Goal: Information Seeking & Learning: Learn about a topic

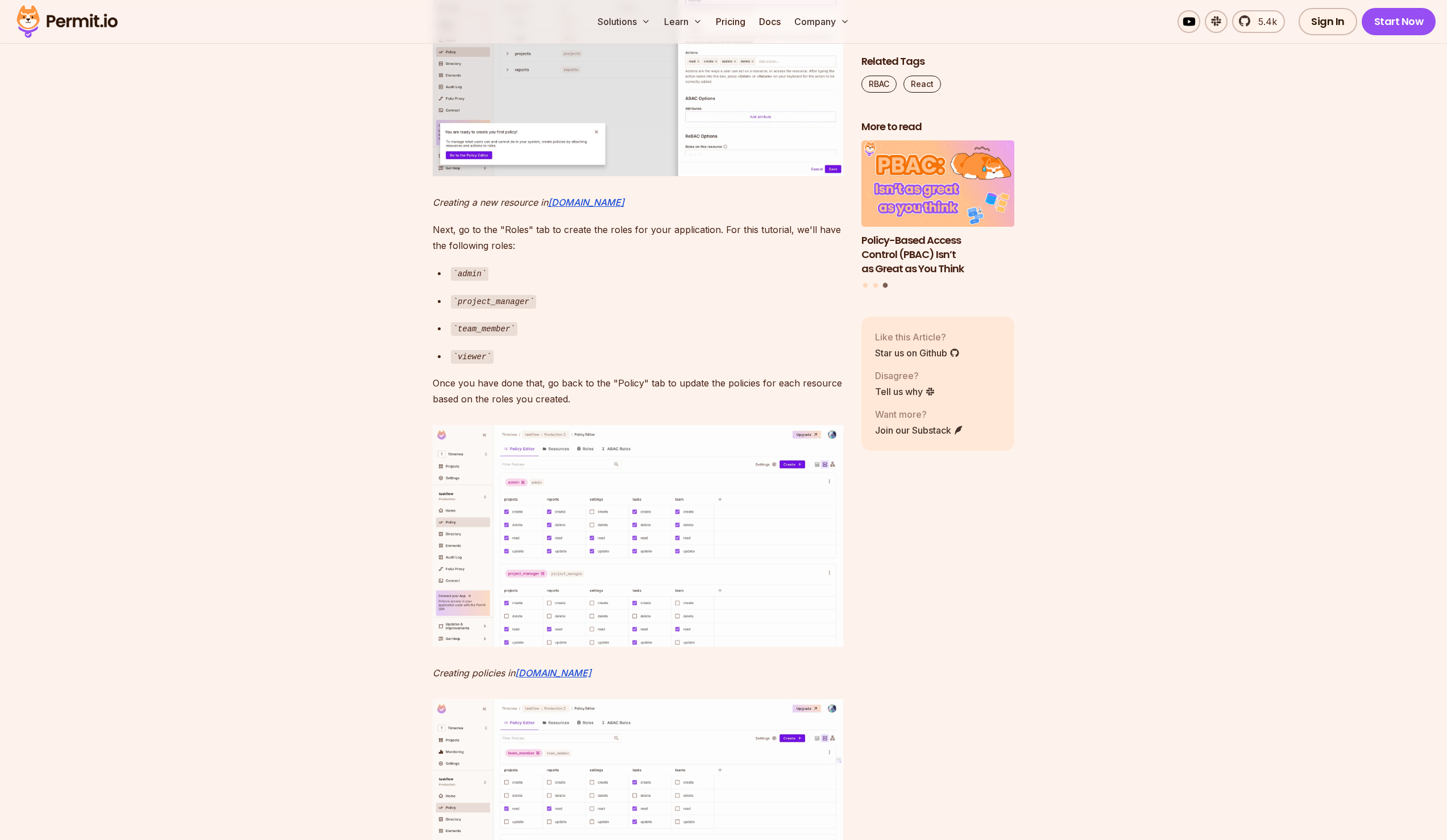
scroll to position [5049, 0]
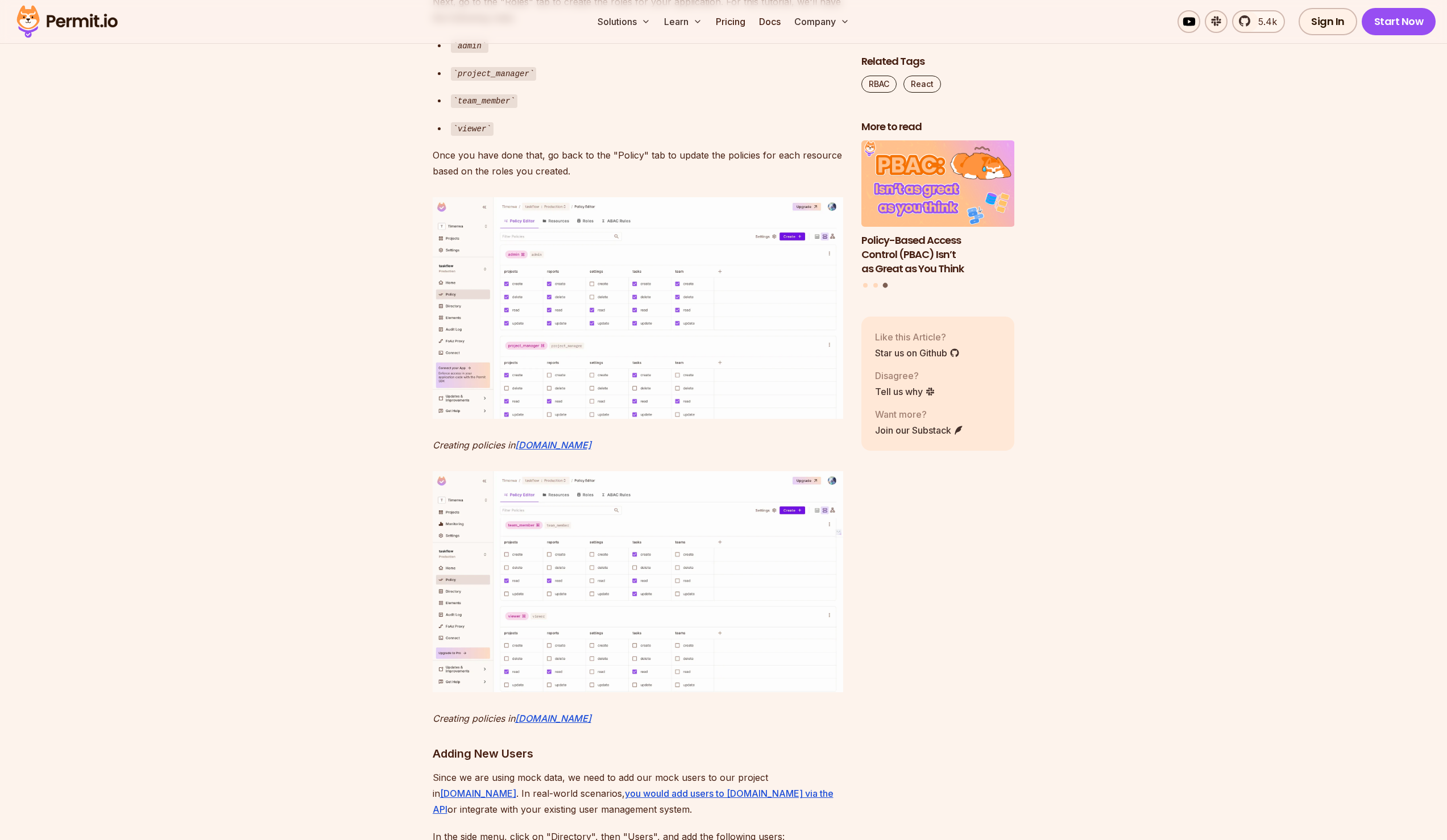
click at [655, 418] on img at bounding box center [638, 308] width 411 height 221
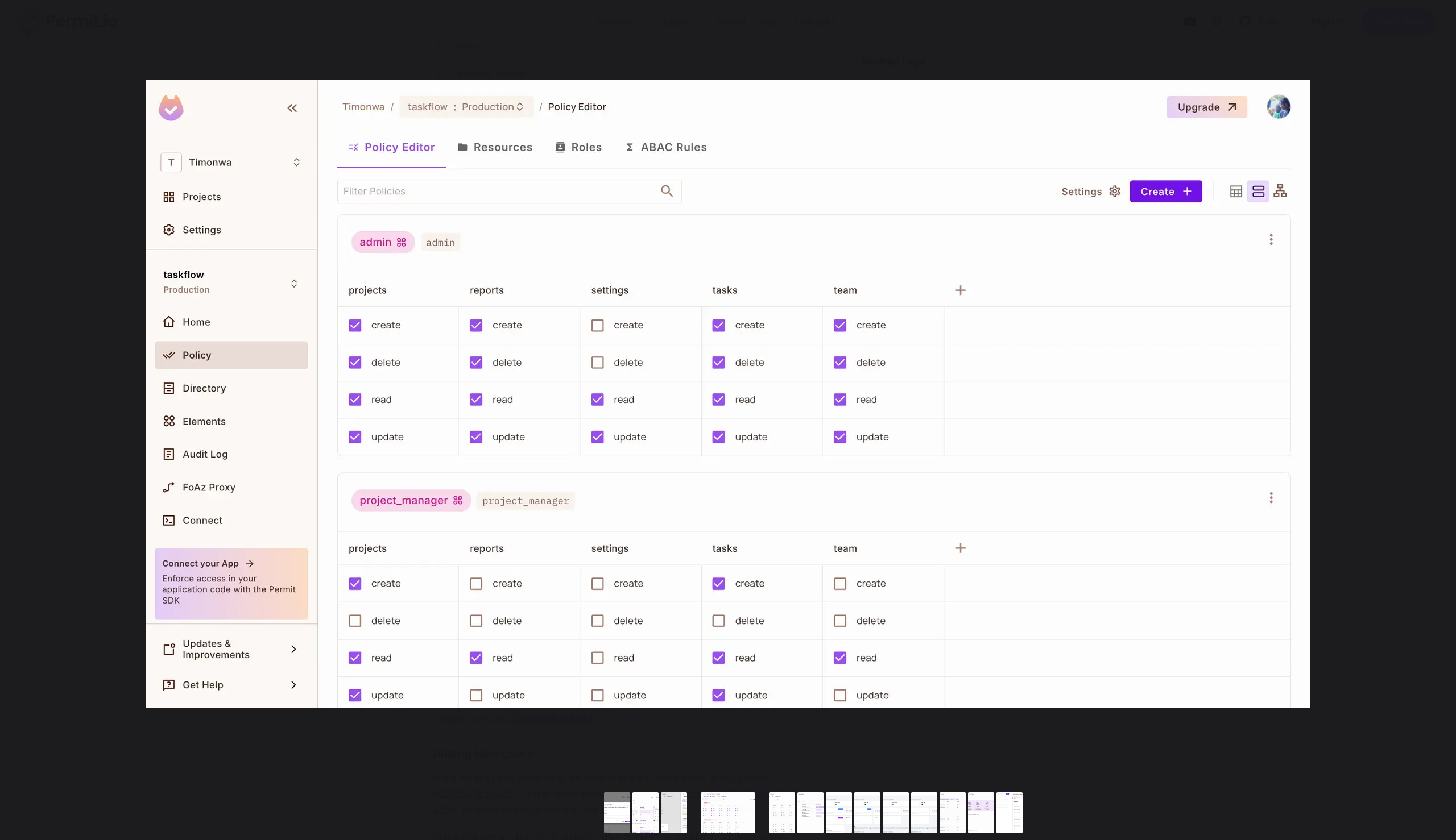
click at [779, 478] on img "You can close this modal content with the ESC key" at bounding box center [727, 394] width 1164 height 628
click at [1437, 13] on button "You can close this modal content with the ESC key" at bounding box center [1443, 13] width 26 height 26
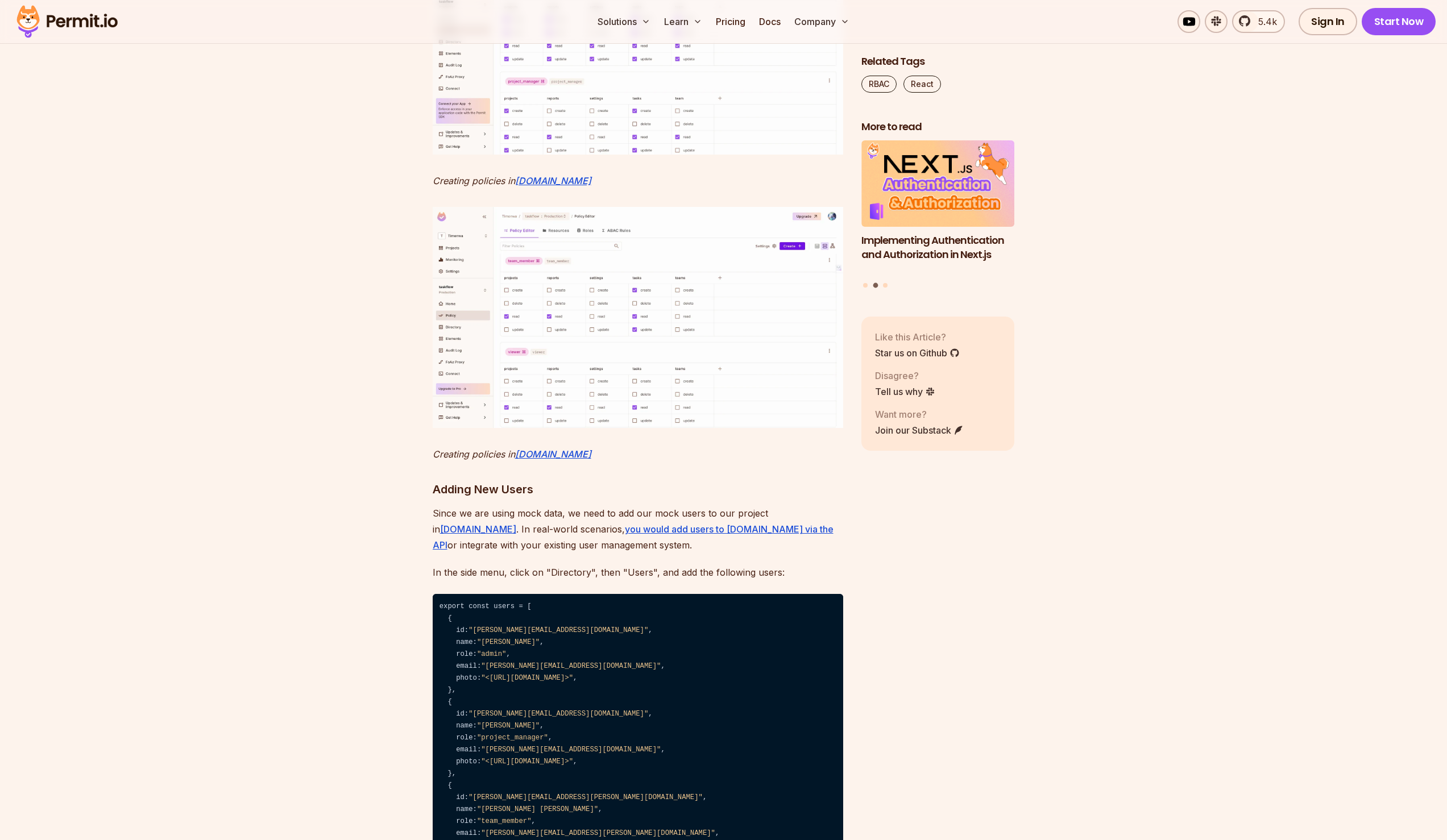
scroll to position [5266, 0]
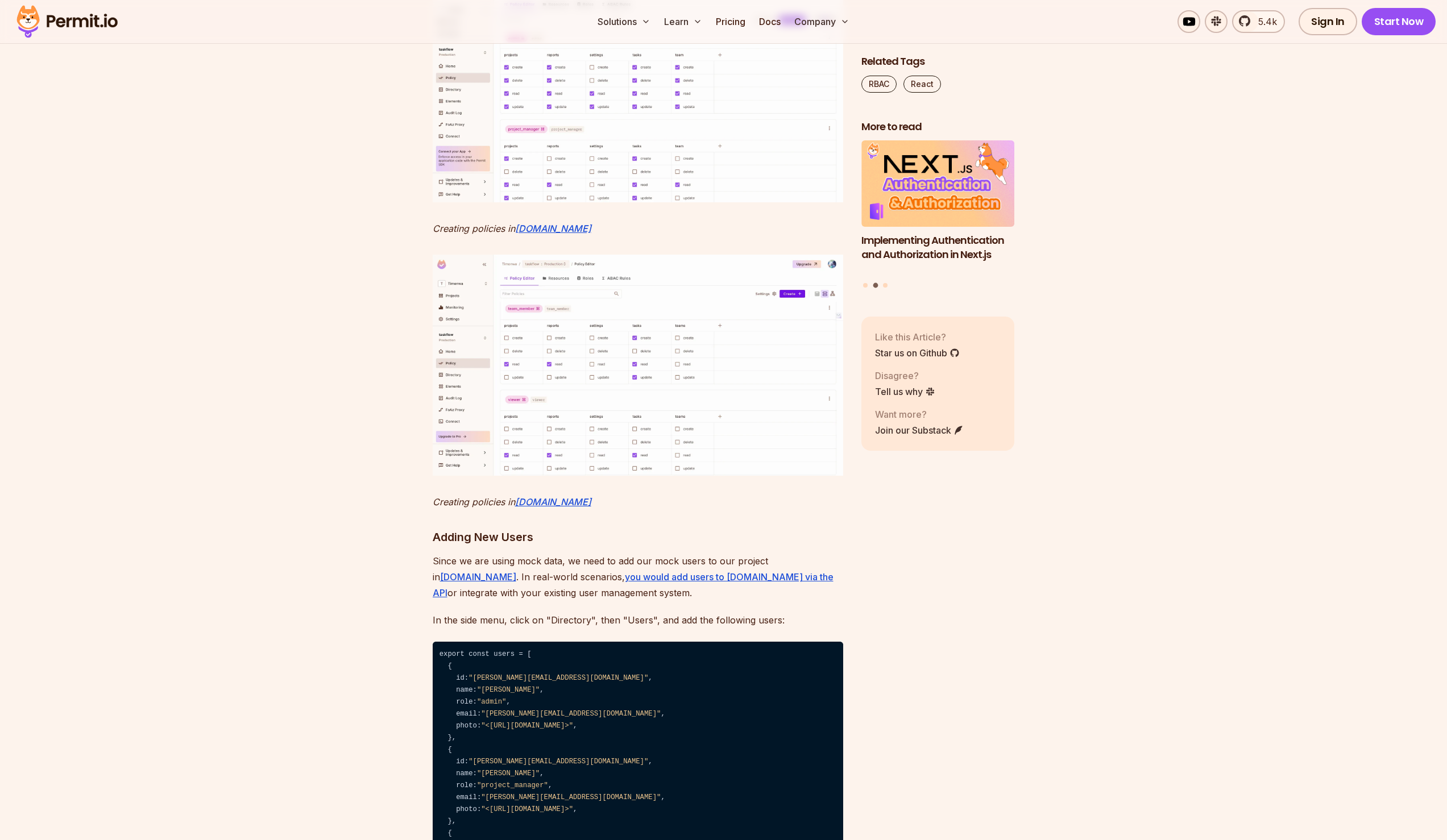
click at [646, 202] on img at bounding box center [638, 91] width 411 height 221
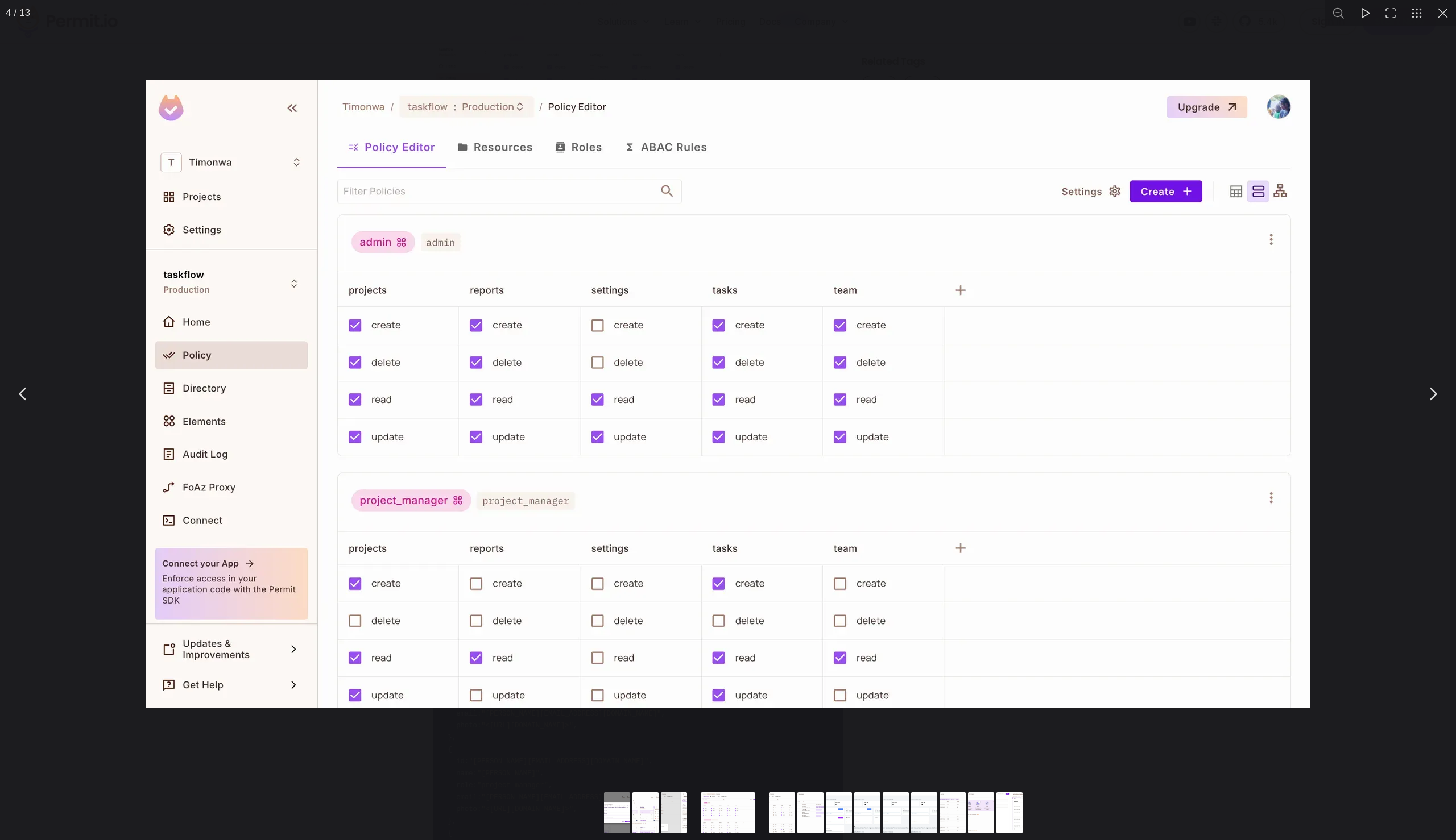
click at [1441, 15] on button "You can close this modal content with the ESC key" at bounding box center [1443, 13] width 26 height 26
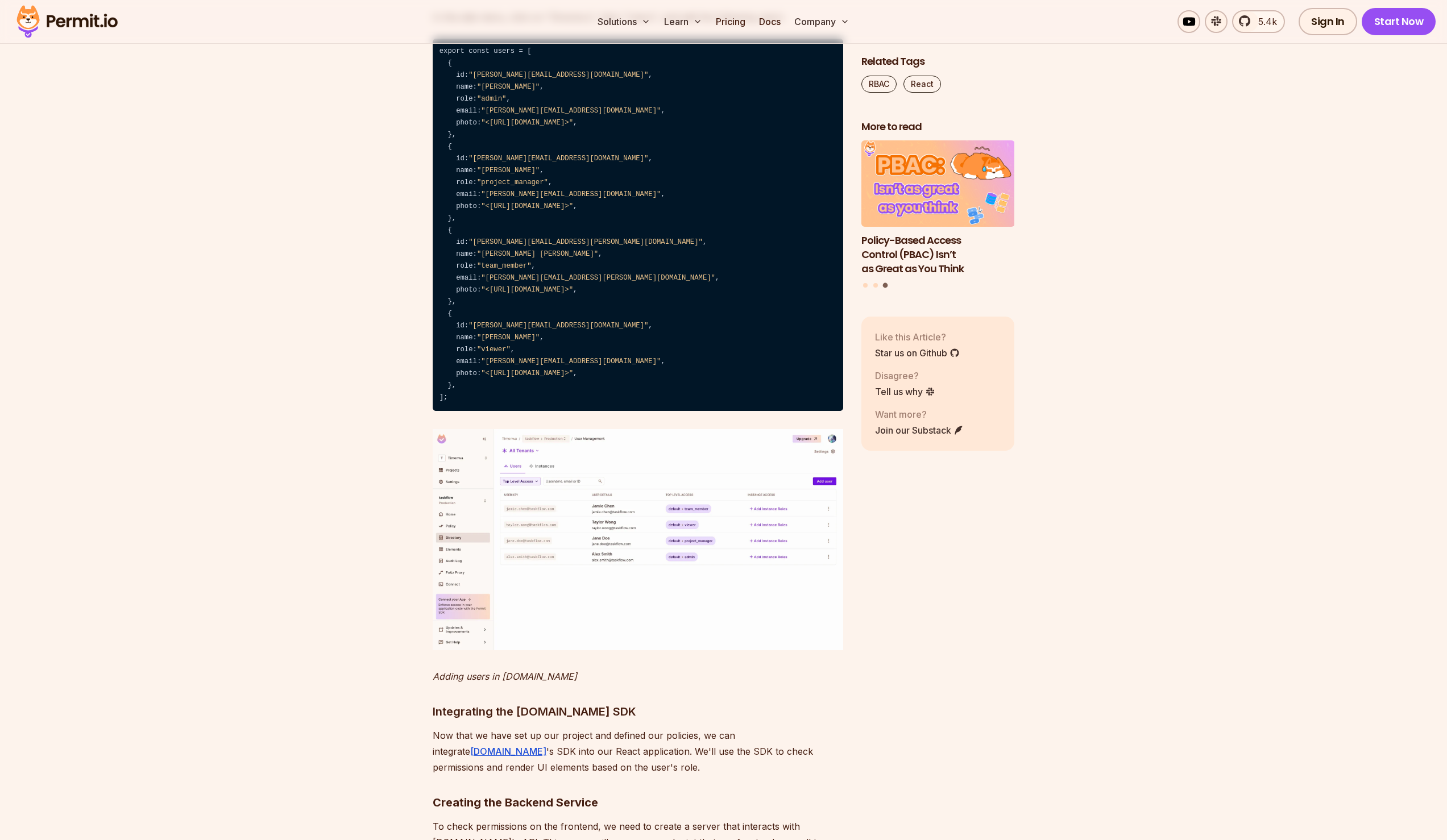
scroll to position [6064, 0]
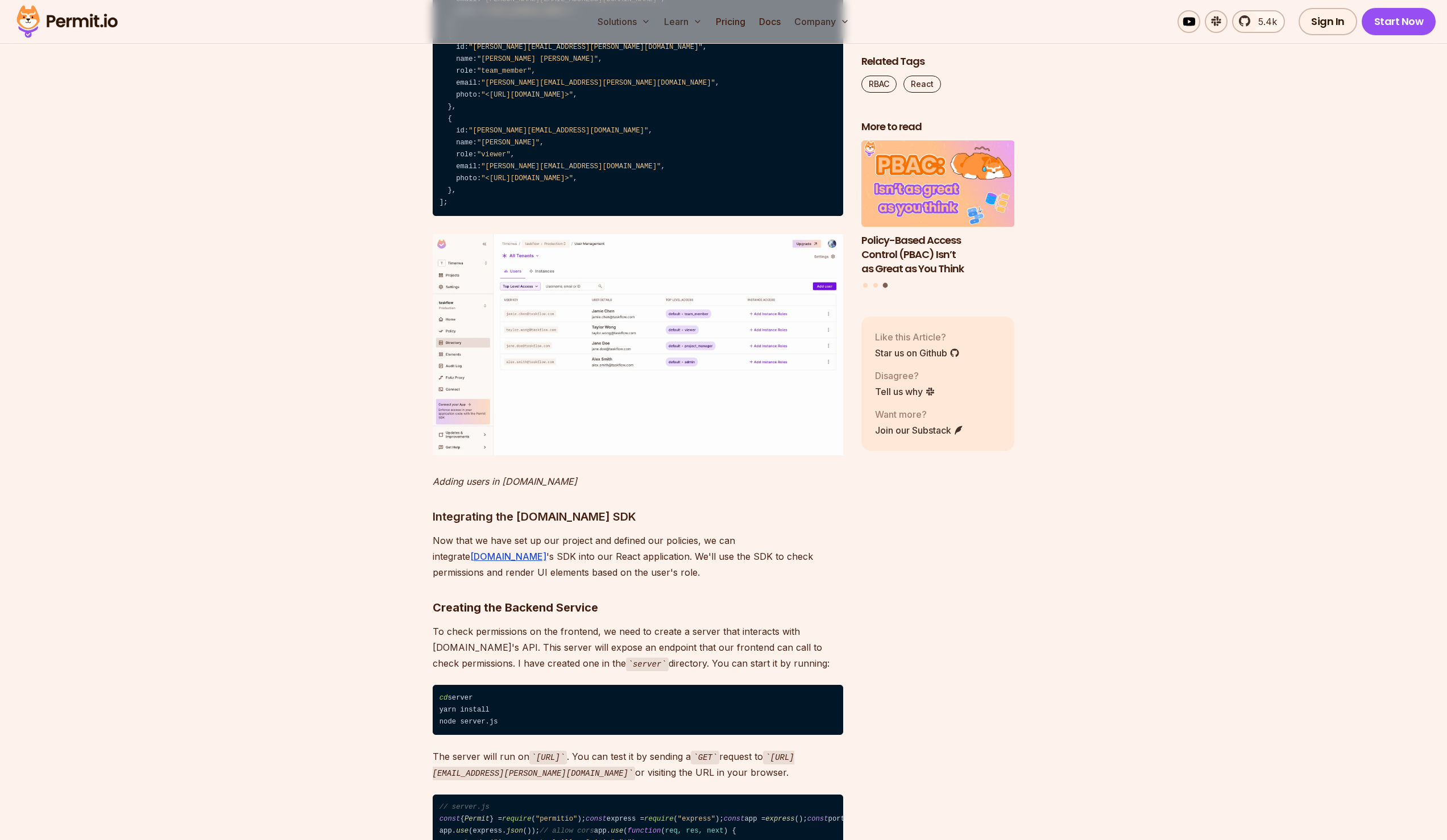
click at [641, 455] on img at bounding box center [638, 345] width 411 height 221
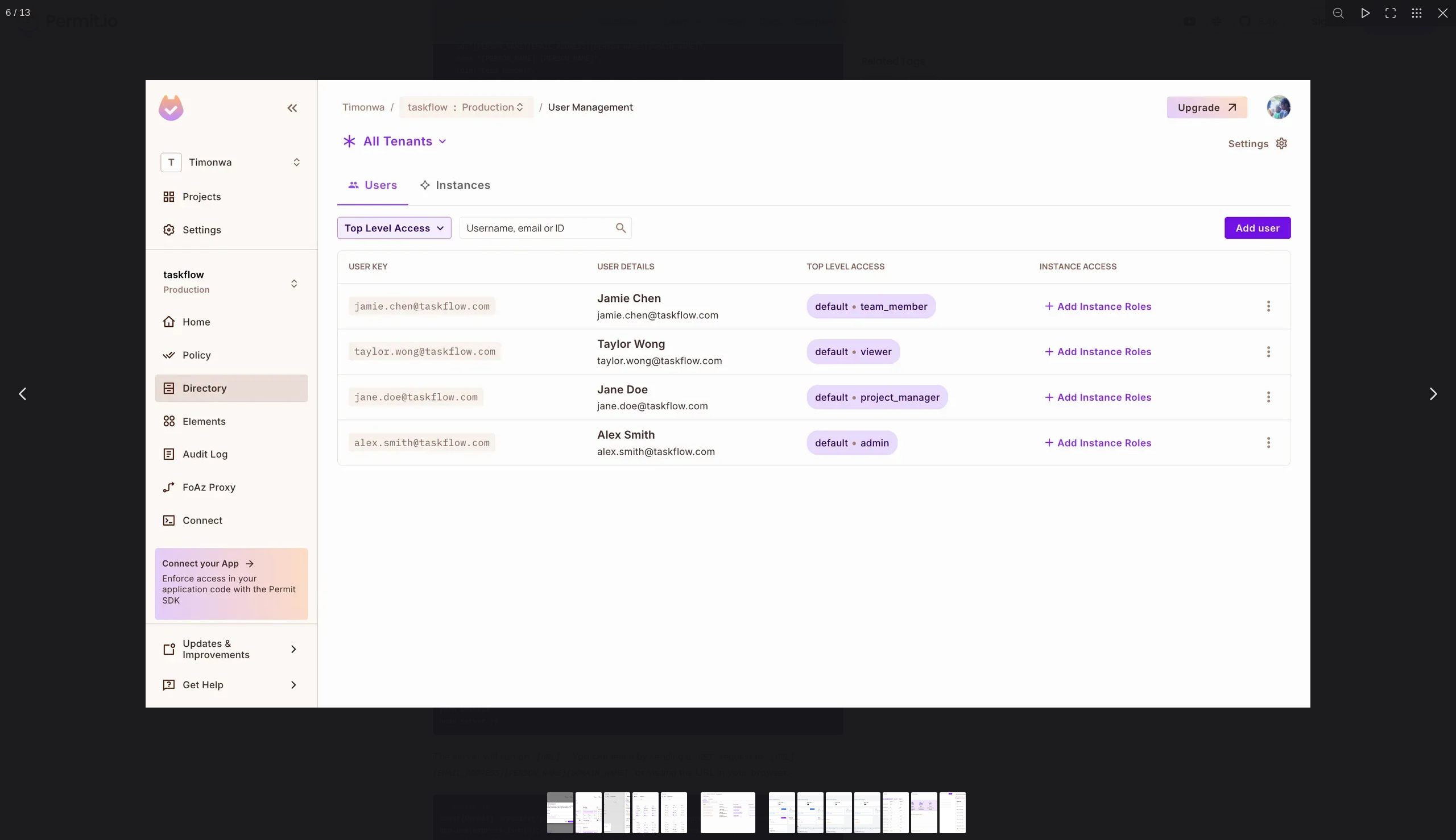
click at [678, 475] on img "You can close this modal content with the ESC key" at bounding box center [727, 394] width 1164 height 628
click at [1439, 8] on button "You can close this modal content with the ESC key" at bounding box center [1443, 13] width 26 height 26
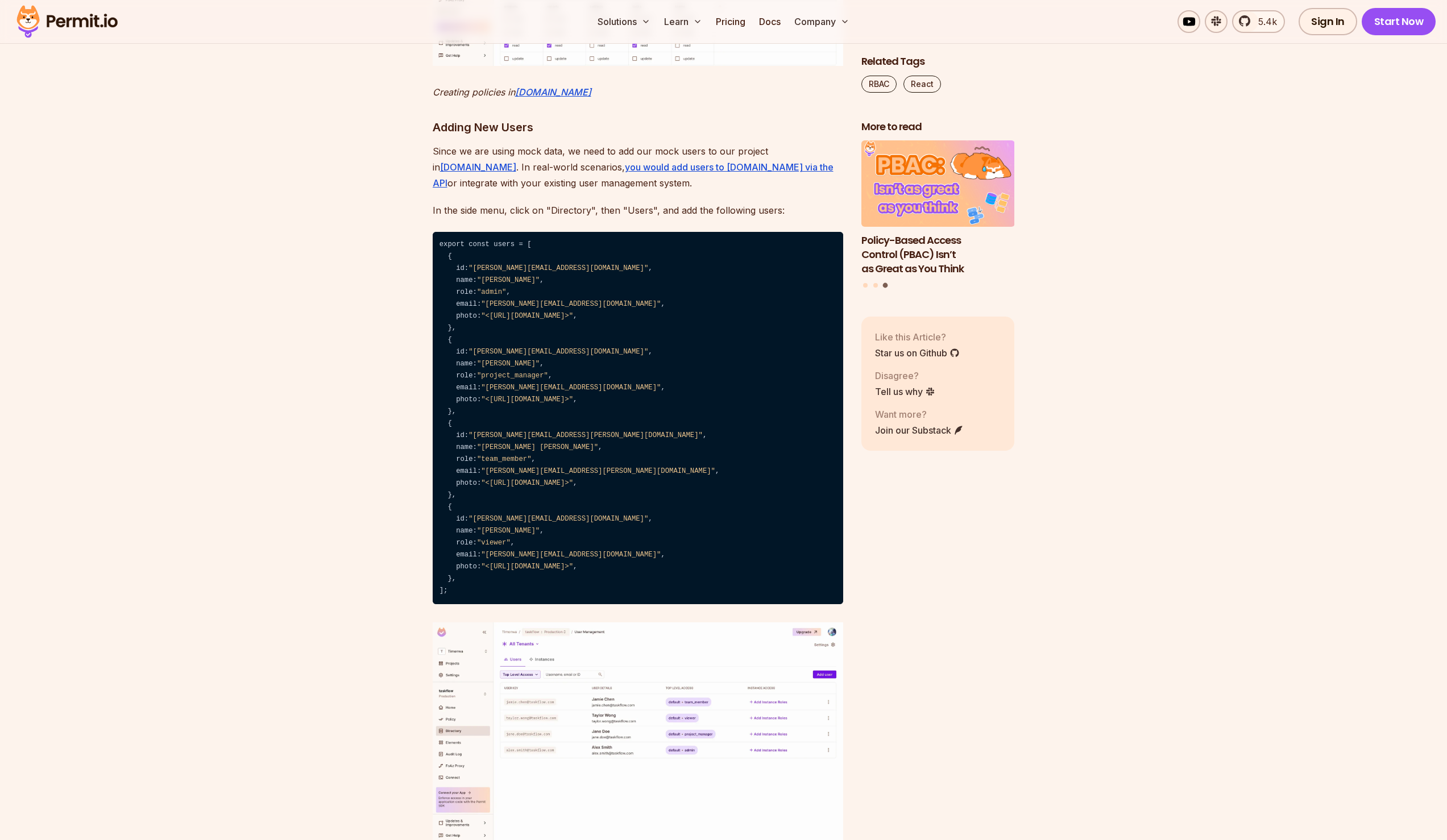
scroll to position [5445, 0]
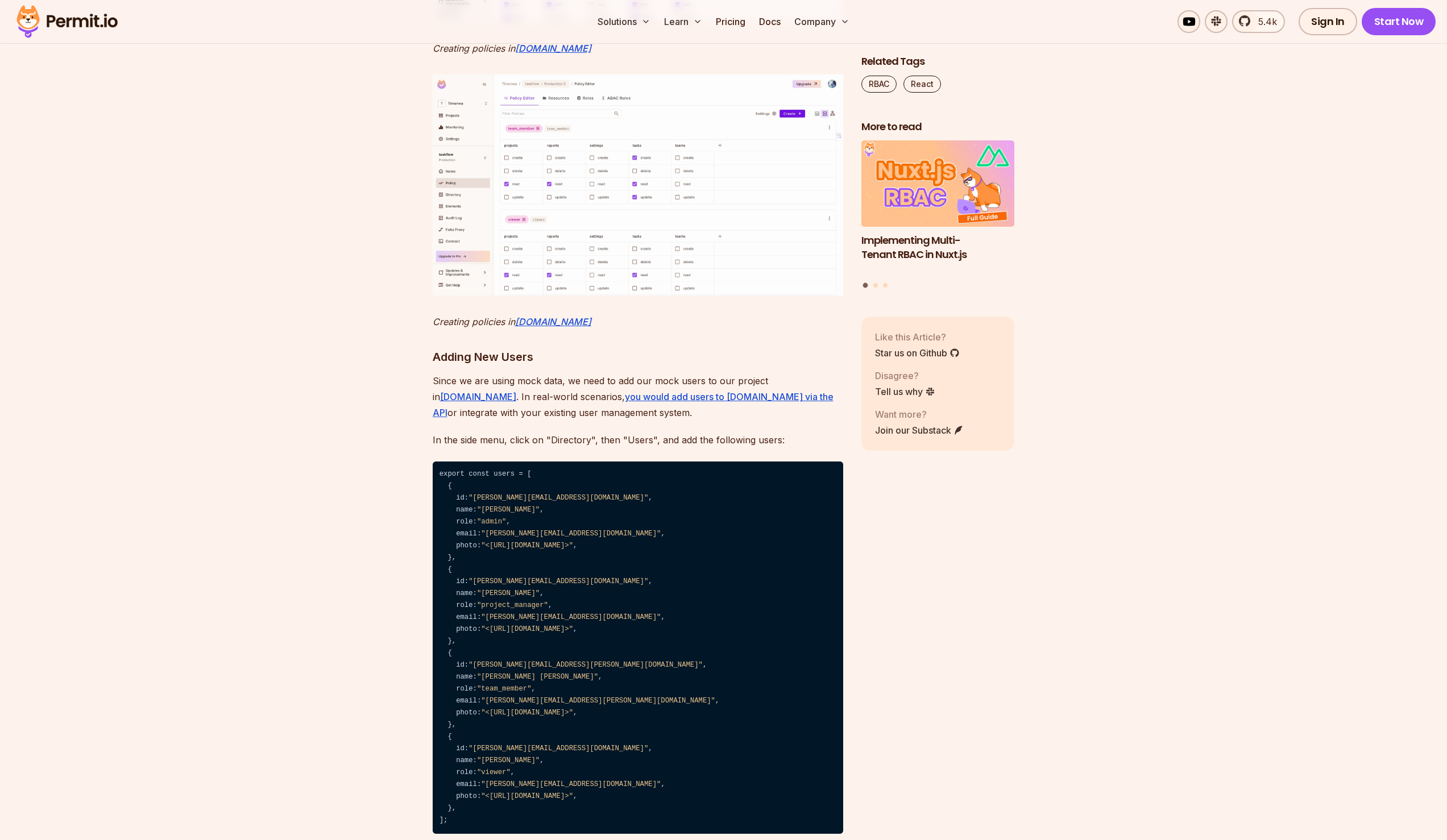
click at [662, 296] on img at bounding box center [638, 185] width 411 height 221
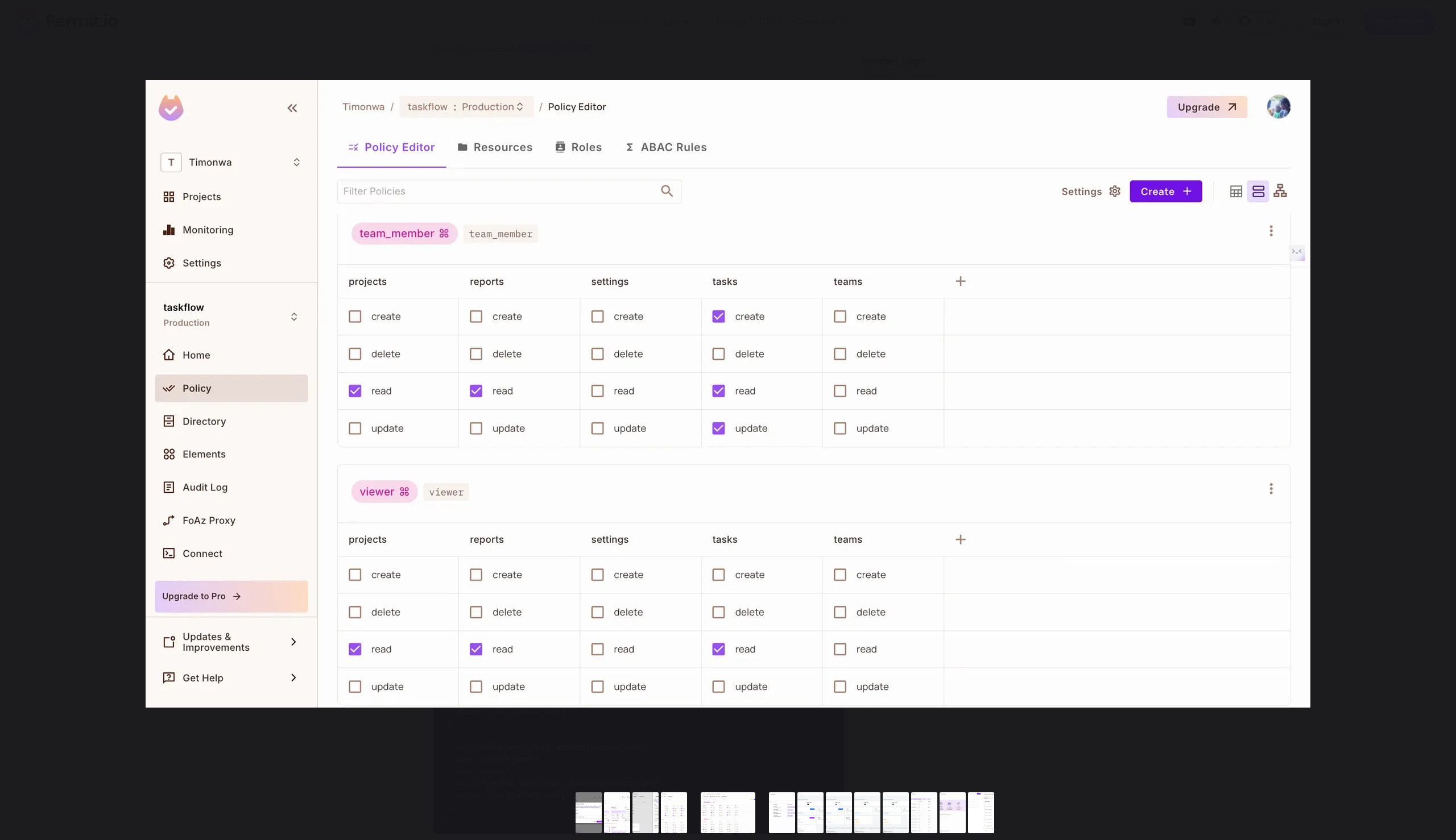
click at [662, 332] on img "You can close this modal content with the ESC key" at bounding box center [727, 394] width 1164 height 628
click at [656, 286] on img "You can close this modal content with the ESC key" at bounding box center [727, 394] width 1164 height 628
click at [1356, 175] on div "You can close this modal content with the ESC key" at bounding box center [728, 394] width 1456 height 788
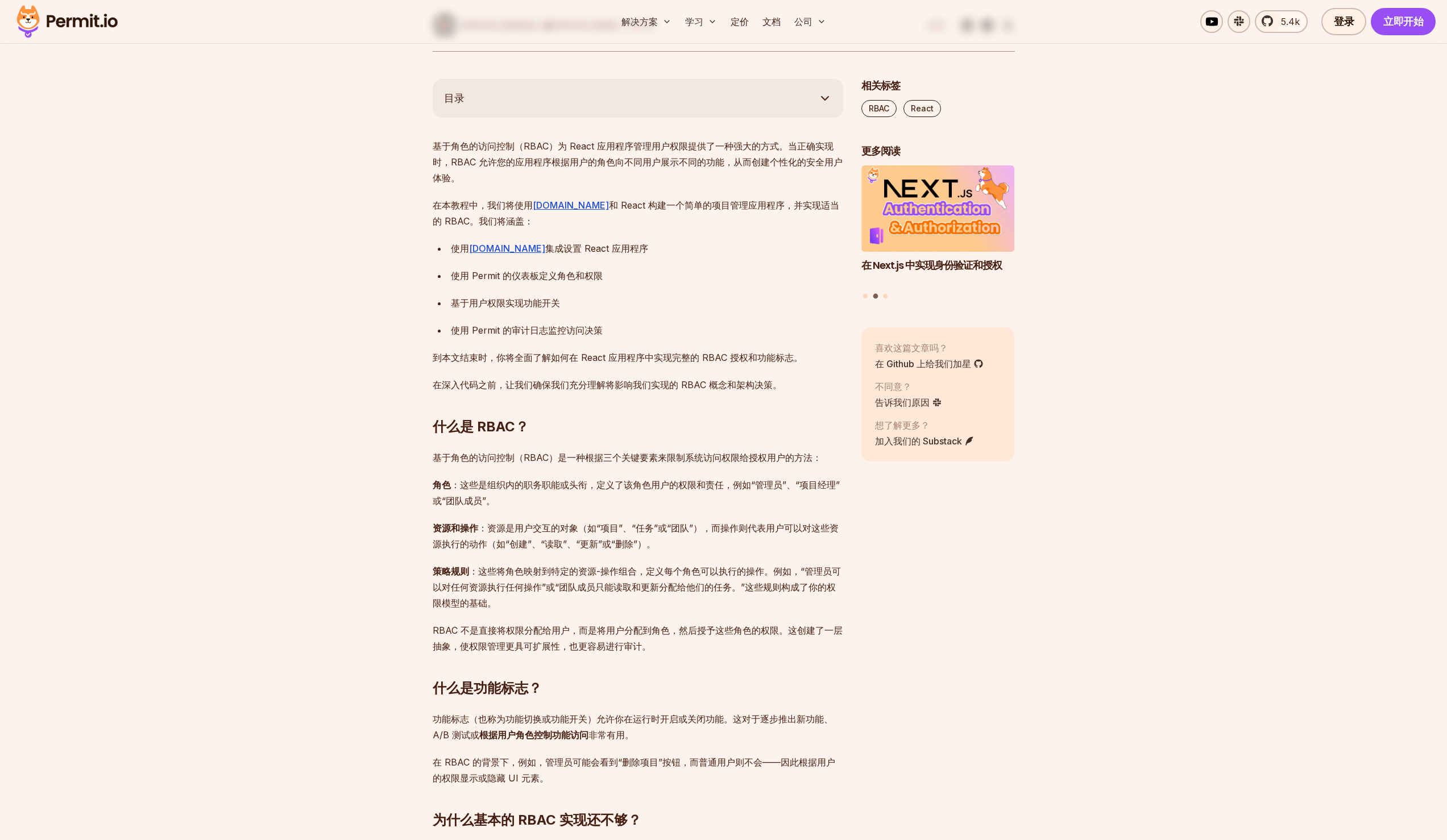
scroll to position [610, 0]
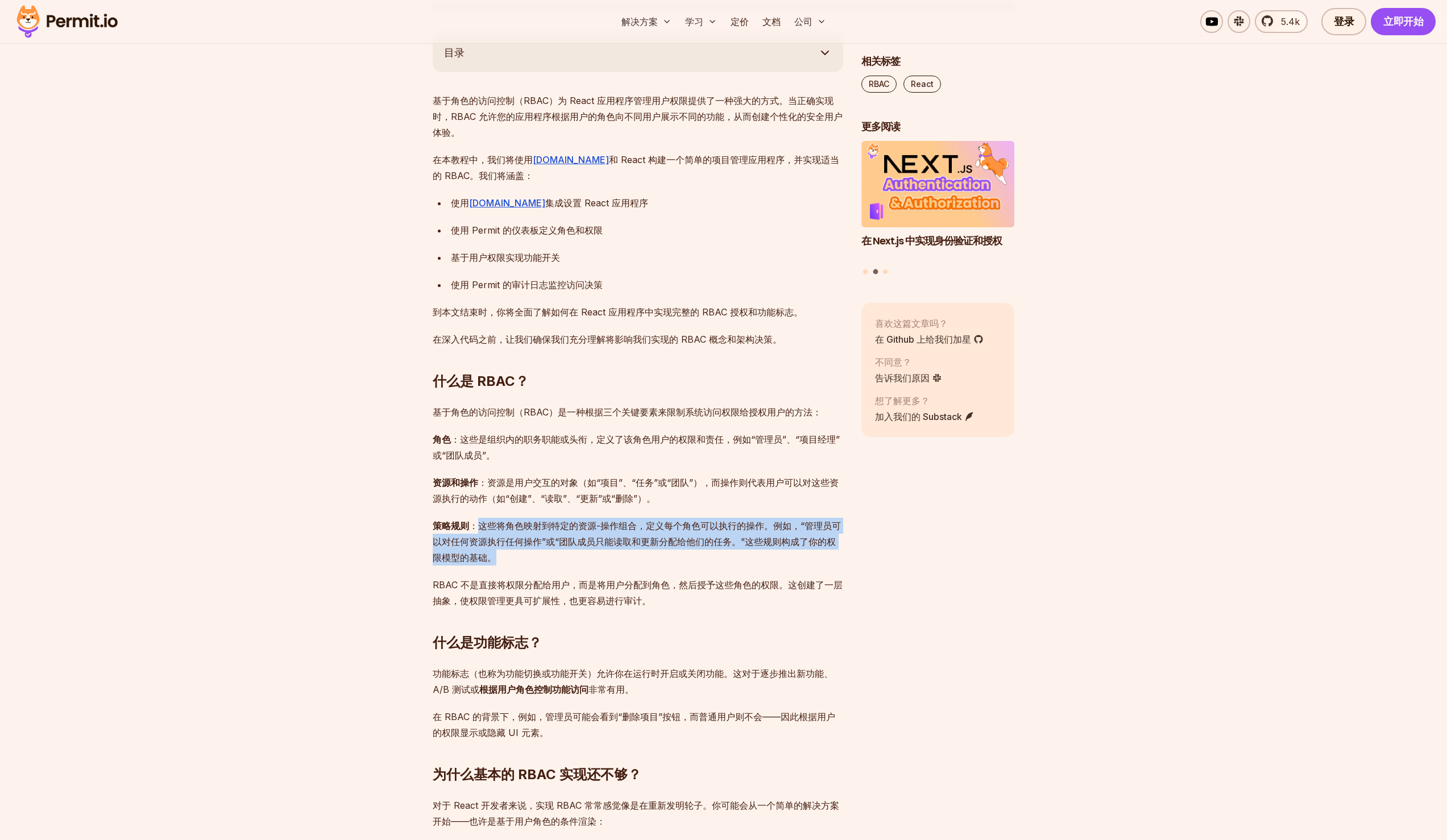
drag, startPoint x: 481, startPoint y: 525, endPoint x: 503, endPoint y: 556, distance: 38.0
click at [503, 556] on p "策略规则 ：这些将角色映射到特定的资源-操作组合，定义每个角色可以执行的操作。例如，“管理员可以对任何资源执行任何操作”或“团队成员只能读取和更新分配给他们的…" at bounding box center [638, 542] width 411 height 48
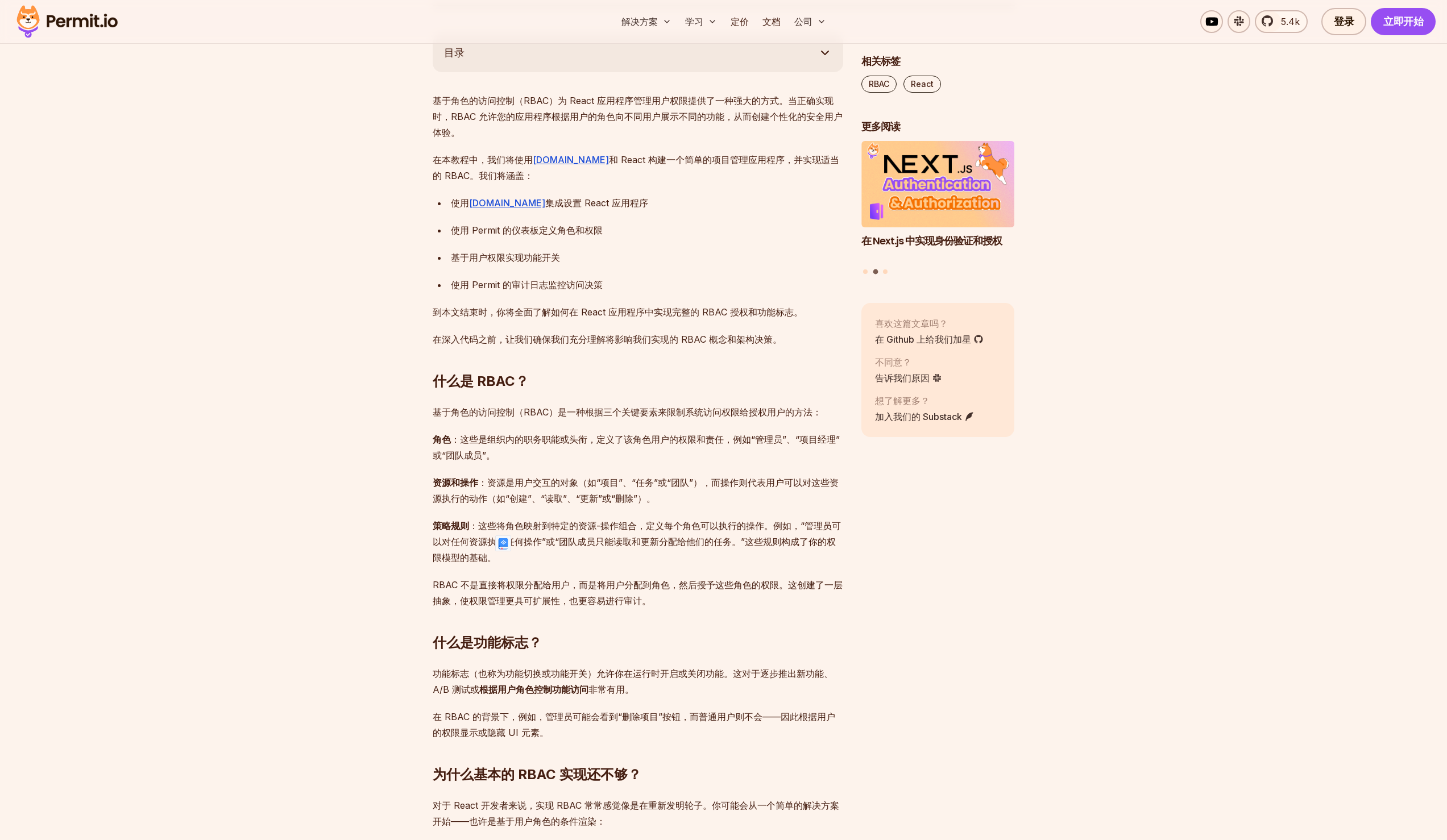
click at [528, 549] on p "策略规则 ：这些将角色映射到特定的资源-操作组合，定义每个角色可以执行的操作。例如，“管理员可以对任何资源执行任何操作”或“团队成员只能读取和更新分配给他们的…" at bounding box center [638, 542] width 411 height 48
click at [520, 536] on font "策略规则 ：这些将角色映射到特定的资源-操作组合，定义每个角色可以执行的操作。例如，“管理员可以对任何资源执行任何操作”或“团队成员只能读取和更新分配给他们的…" at bounding box center [637, 542] width 408 height 43
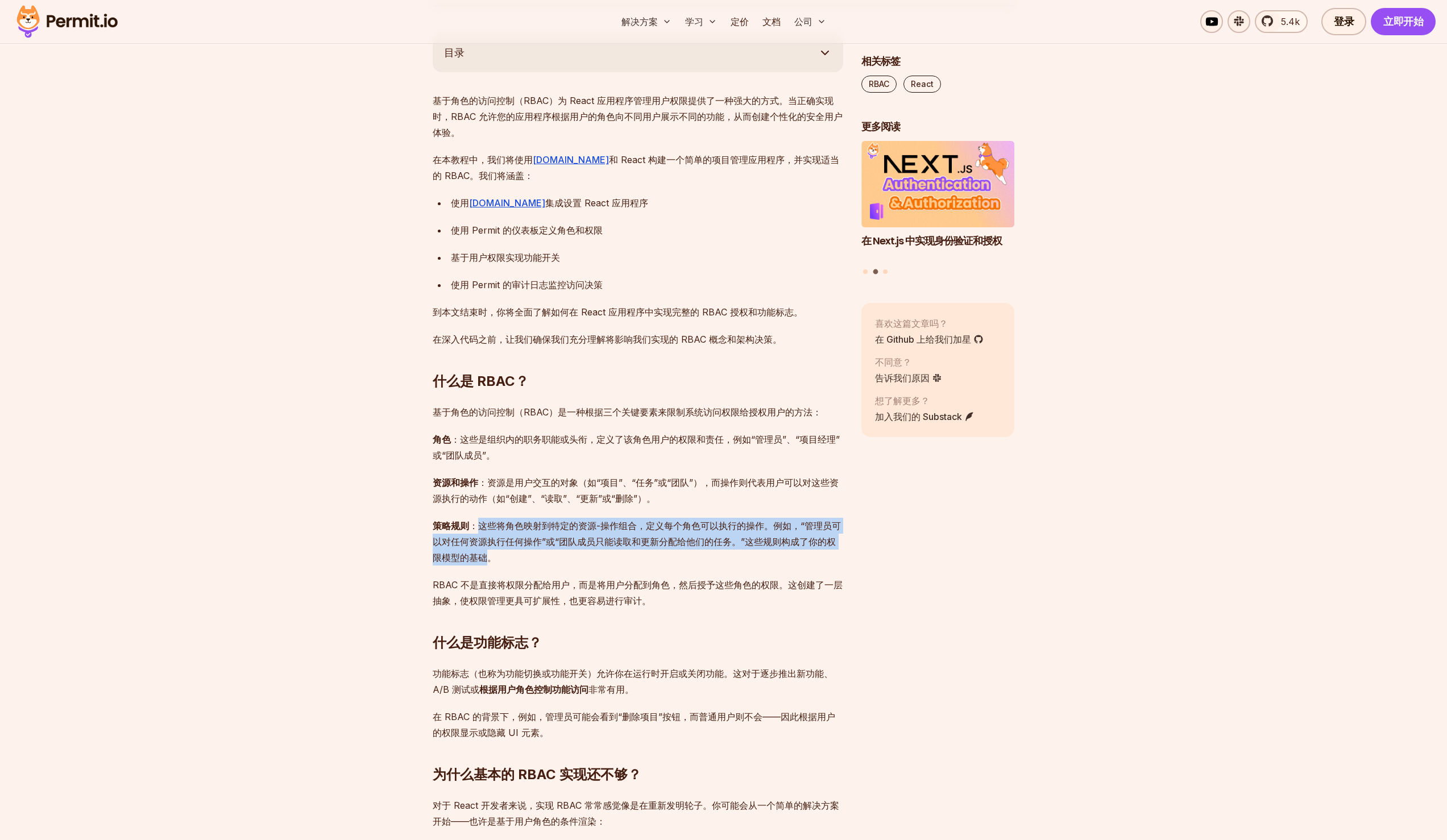
drag, startPoint x: 479, startPoint y: 525, endPoint x: 483, endPoint y: 558, distance: 33.2
click at [483, 558] on font "策略规则 ：这些将角色映射到特定的资源-操作组合，定义每个角色可以执行的操作。例如，“管理员可以对任何资源执行任何操作”或“团队成员只能读取和更新分配给他们的…" at bounding box center [637, 542] width 408 height 43
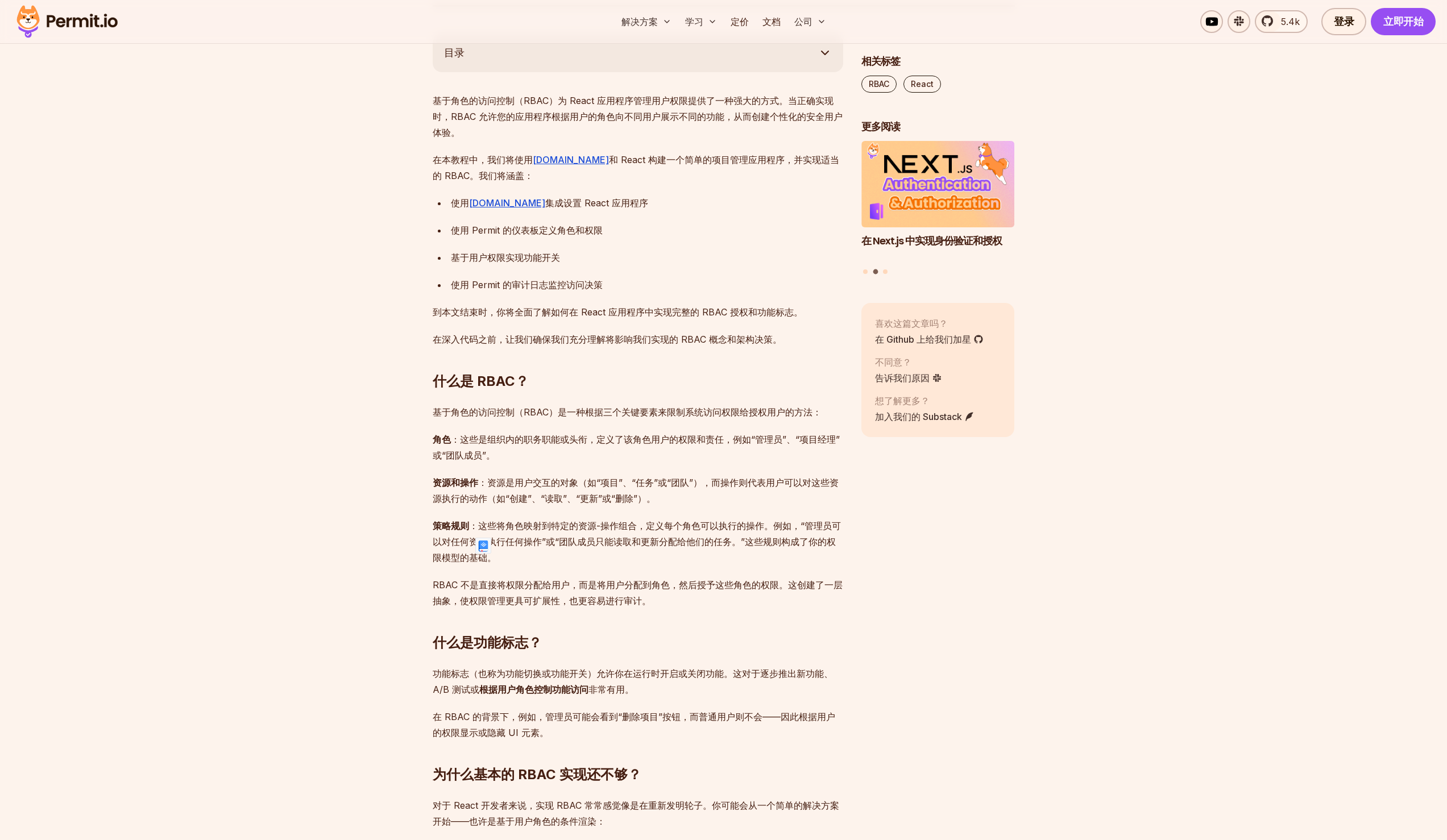
click at [550, 551] on p "策略规则 ：这些将角色映射到特定的资源-操作组合，定义每个角色可以执行的操作。例如，“管理员可以对任何资源执行任何操作”或“团队成员只能读取和更新分配给他们的…" at bounding box center [638, 542] width 411 height 48
click at [510, 541] on font "策略规则 ：这些将角色映射到特定的资源-操作组合，定义每个角色可以执行的操作。例如，“管理员可以对任何资源执行任何操作”或“团队成员只能读取和更新分配给他们的…" at bounding box center [637, 542] width 408 height 43
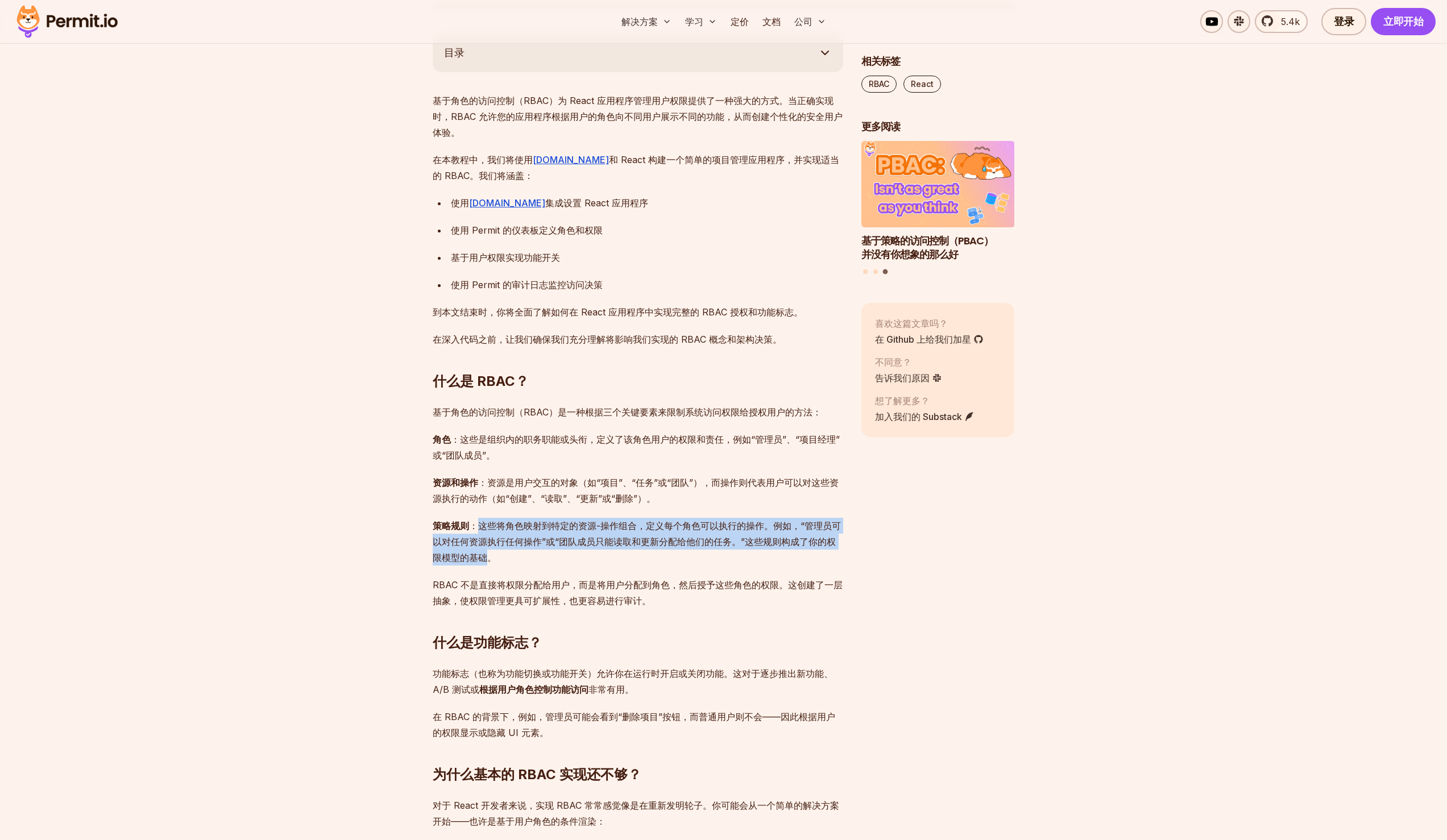
drag, startPoint x: 481, startPoint y: 526, endPoint x: 484, endPoint y: 554, distance: 28.2
click at [484, 554] on font "策略规则 ：这些将角色映射到特定的资源-操作组合，定义每个角色可以执行的操作。例如，“管理员可以对任何资源执行任何操作”或“团队成员只能读取和更新分配给他们的…" at bounding box center [637, 542] width 408 height 43
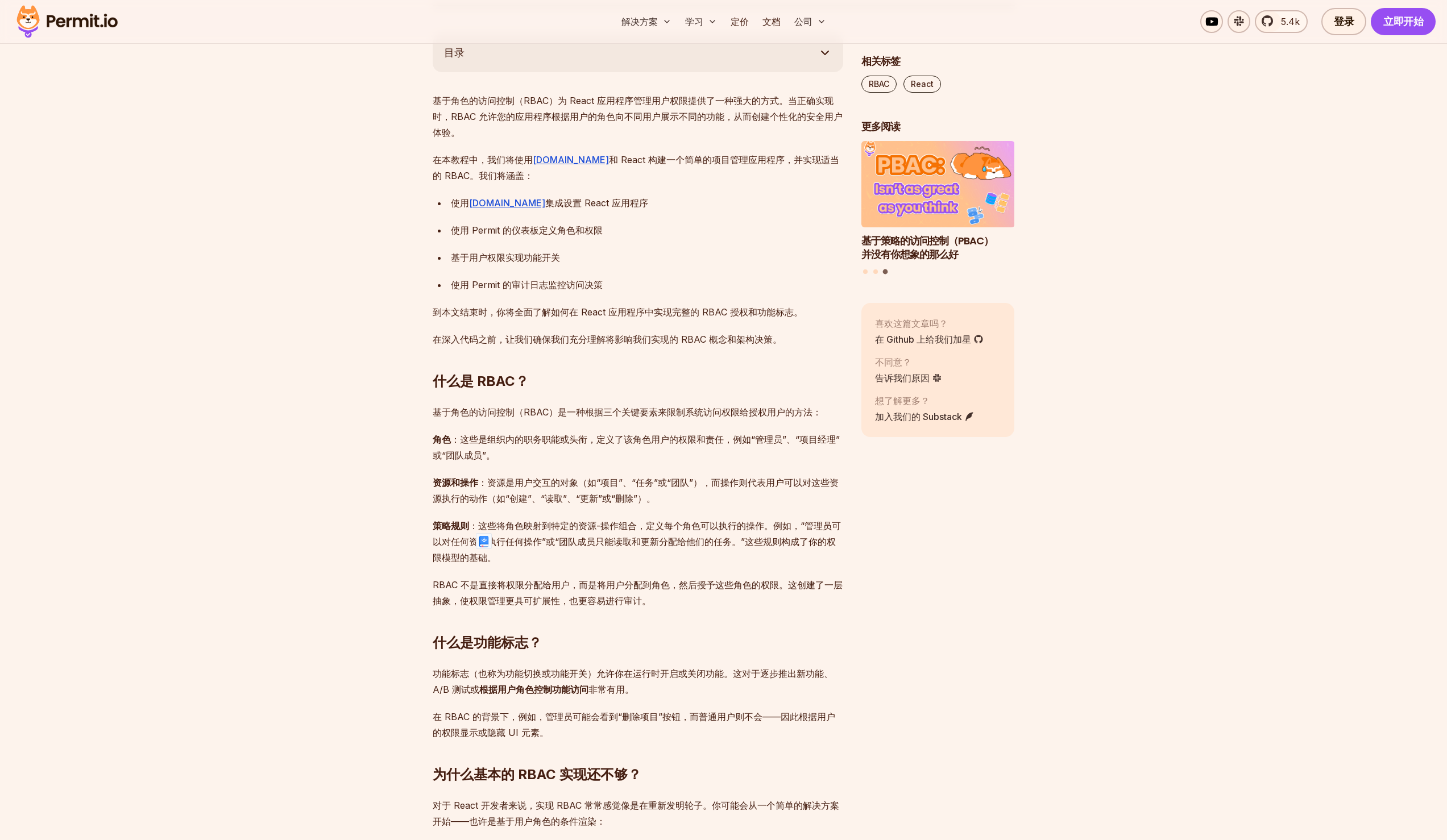
click at [617, 544] on font "策略规则 ：这些将角色映射到特定的资源-操作组合，定义每个角色可以执行的操作。例如，“管理员可以对任何资源执行任何操作”或“团队成员只能读取和更新分配给他们的…" at bounding box center [637, 542] width 408 height 43
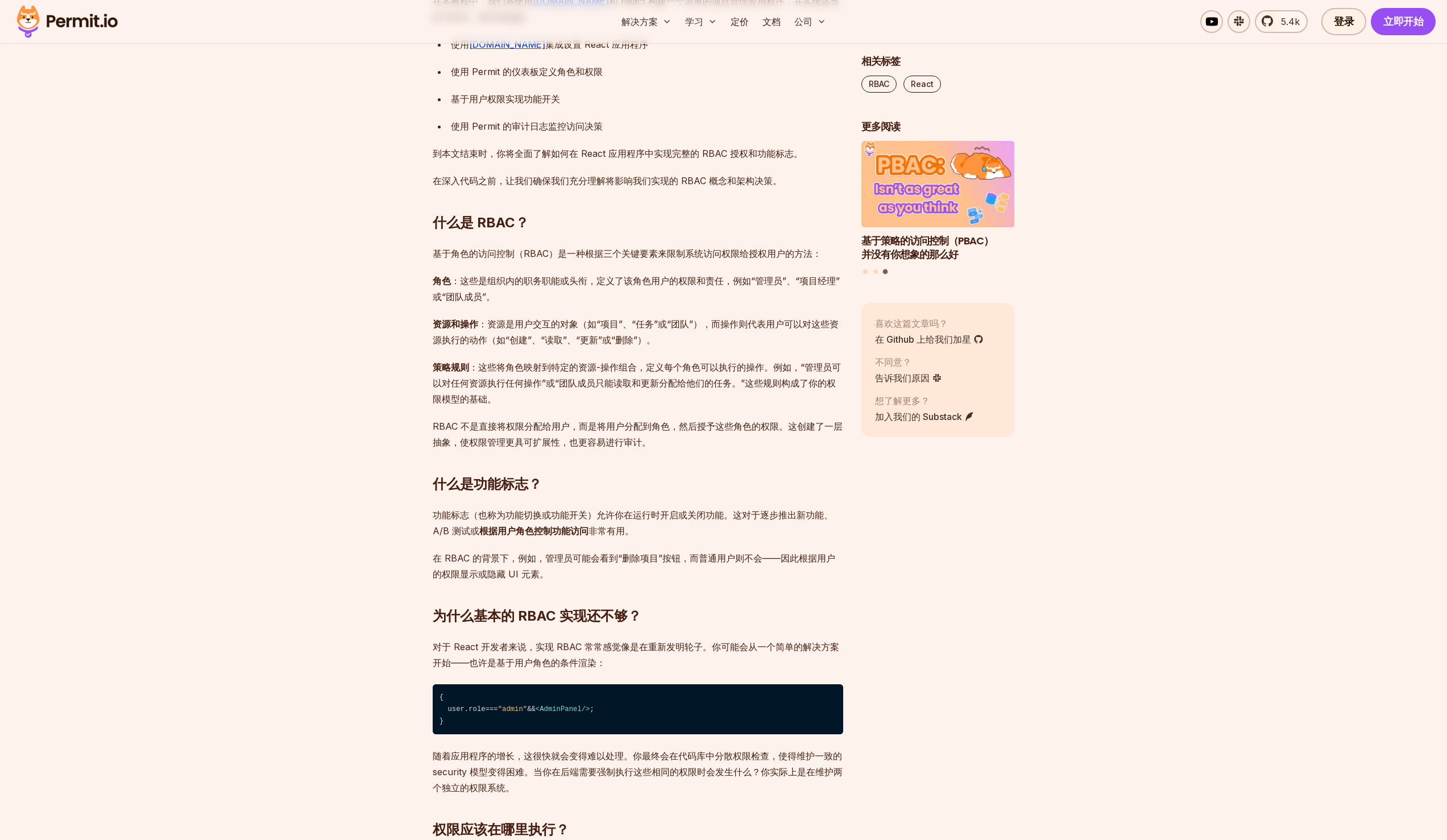
scroll to position [776, 0]
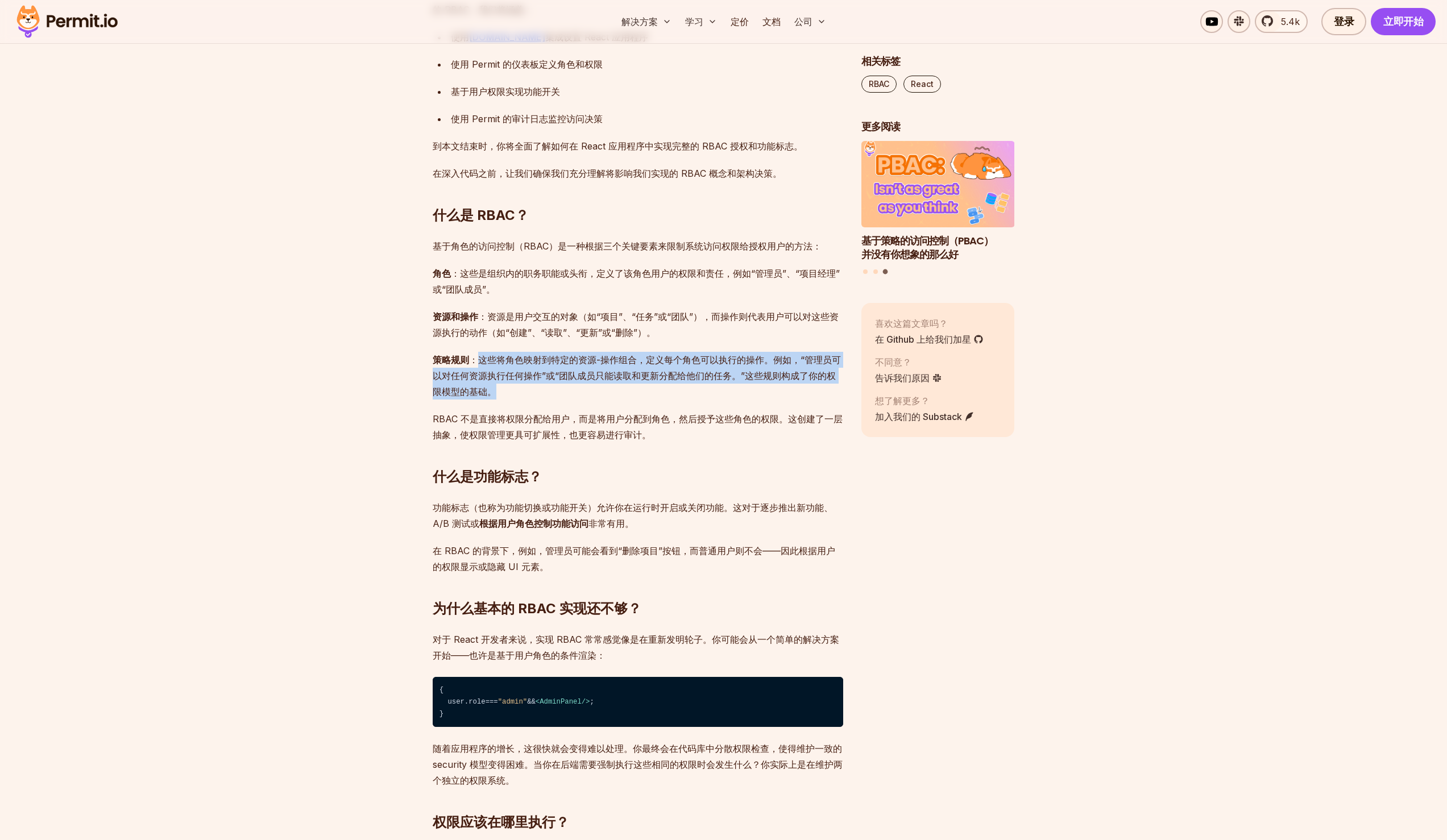
drag, startPoint x: 481, startPoint y: 358, endPoint x: 500, endPoint y: 389, distance: 36.4
click at [500, 389] on p "策略规则 ：这些将角色映射到特定的资源-操作组合，定义每个角色可以执行的操作。例如，“管理员可以对任何资源执行任何操作”或“团队成员只能读取和更新分配给他们的…" at bounding box center [638, 376] width 411 height 48
click at [496, 396] on p "策略规则 ：这些将角色映射到特定的资源-操作组合，定义每个角色可以执行的操作。例如，“管理员可以对任何资源执行任何操作”或“团队成员只能读取和更新分配给他们的…" at bounding box center [638, 376] width 411 height 48
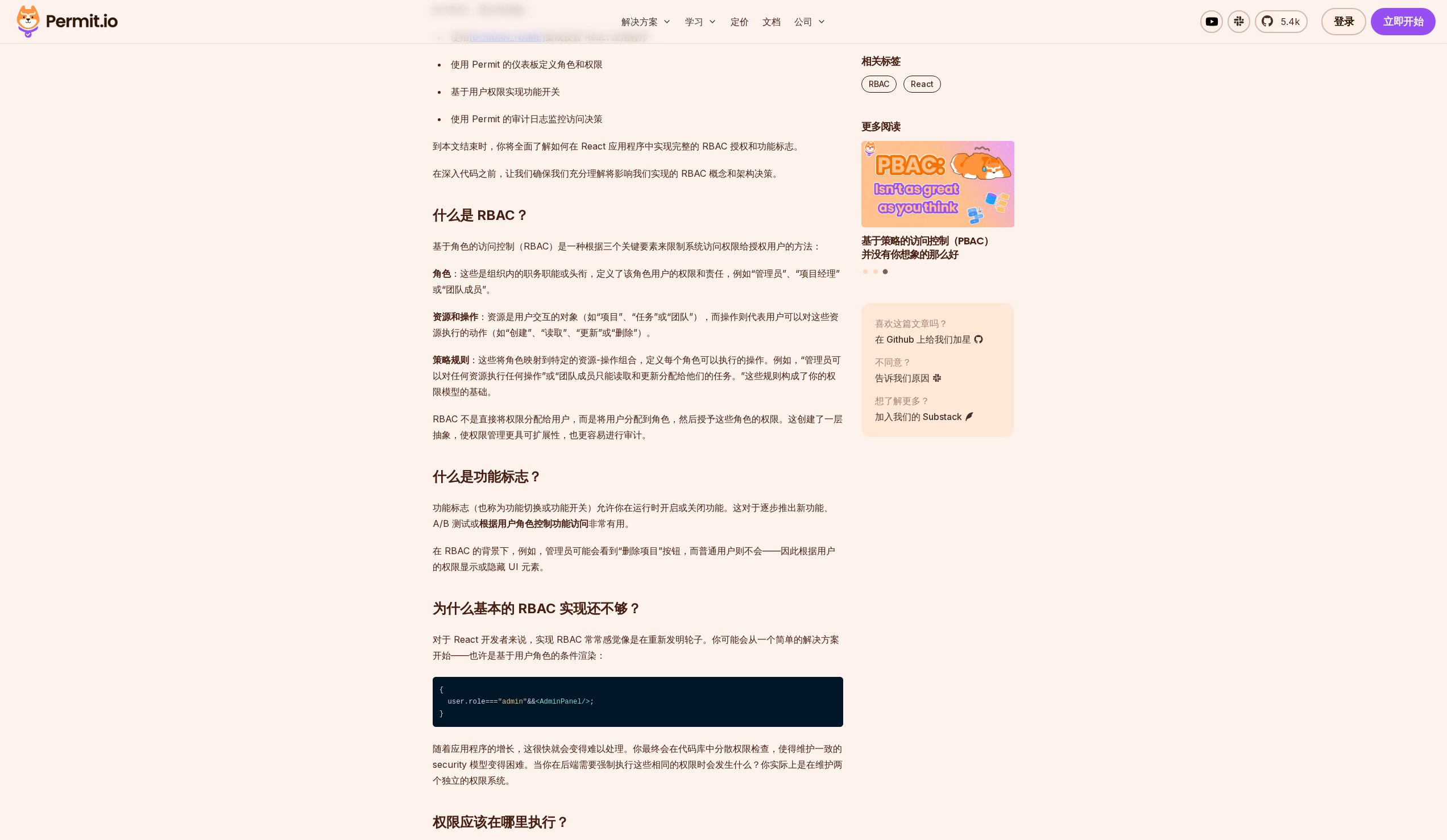
click at [485, 368] on p "策略规则 ：这些将角色映射到特定的资源-操作组合，定义每个角色可以执行的操作。例如，“管理员可以对任何资源执行任何操作”或“团队成员只能读取和更新分配给他们的…" at bounding box center [638, 376] width 411 height 48
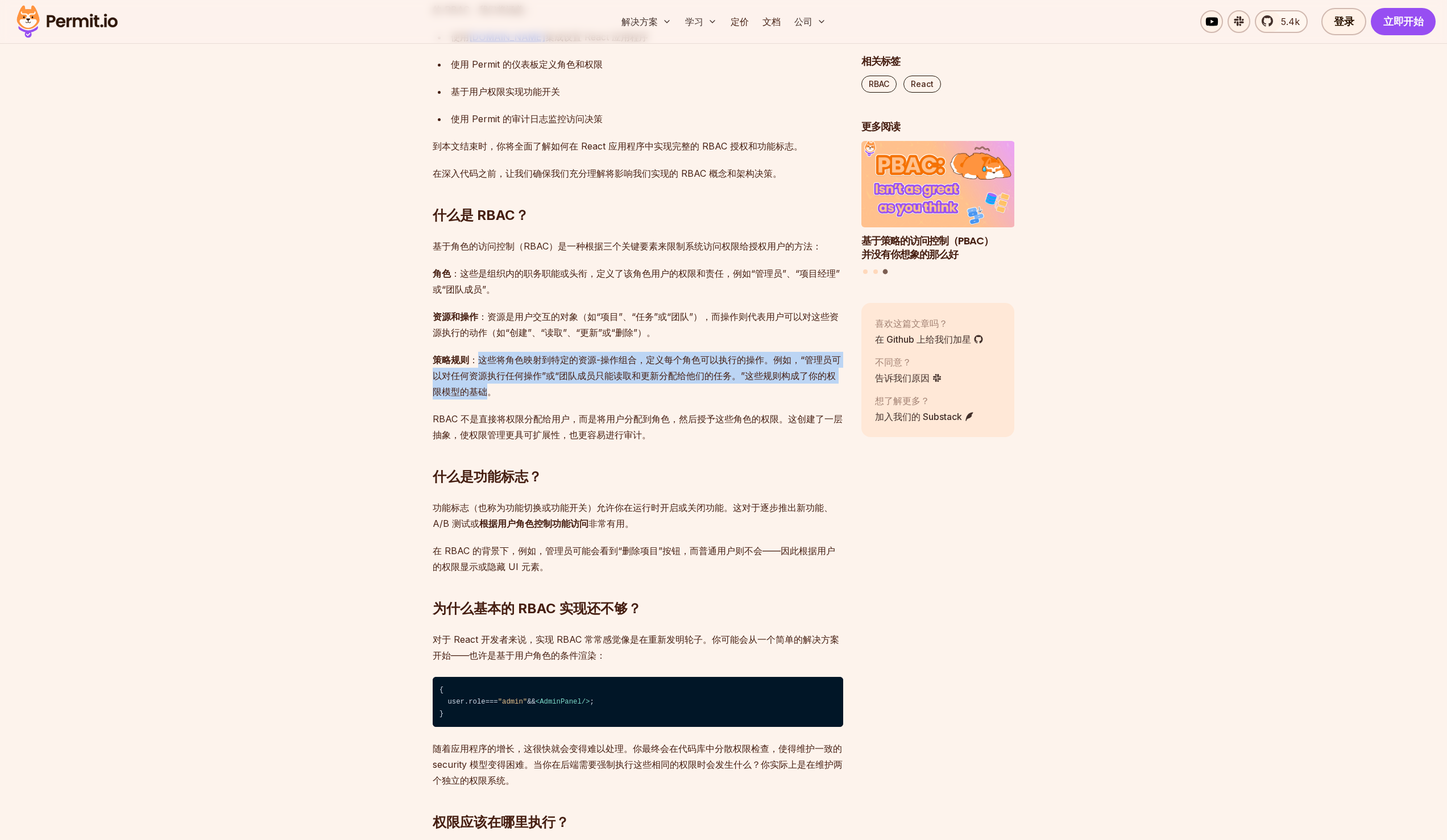
drag, startPoint x: 481, startPoint y: 359, endPoint x: 514, endPoint y: 387, distance: 43.3
click at [484, 391] on font "策略规则 ：这些将角色映射到特定的资源-操作组合，定义每个角色可以执行的操作。例如，“管理员可以对任何资源执行任何操作”或“团队成员只能读取和更新分配给他们的…" at bounding box center [637, 376] width 408 height 43
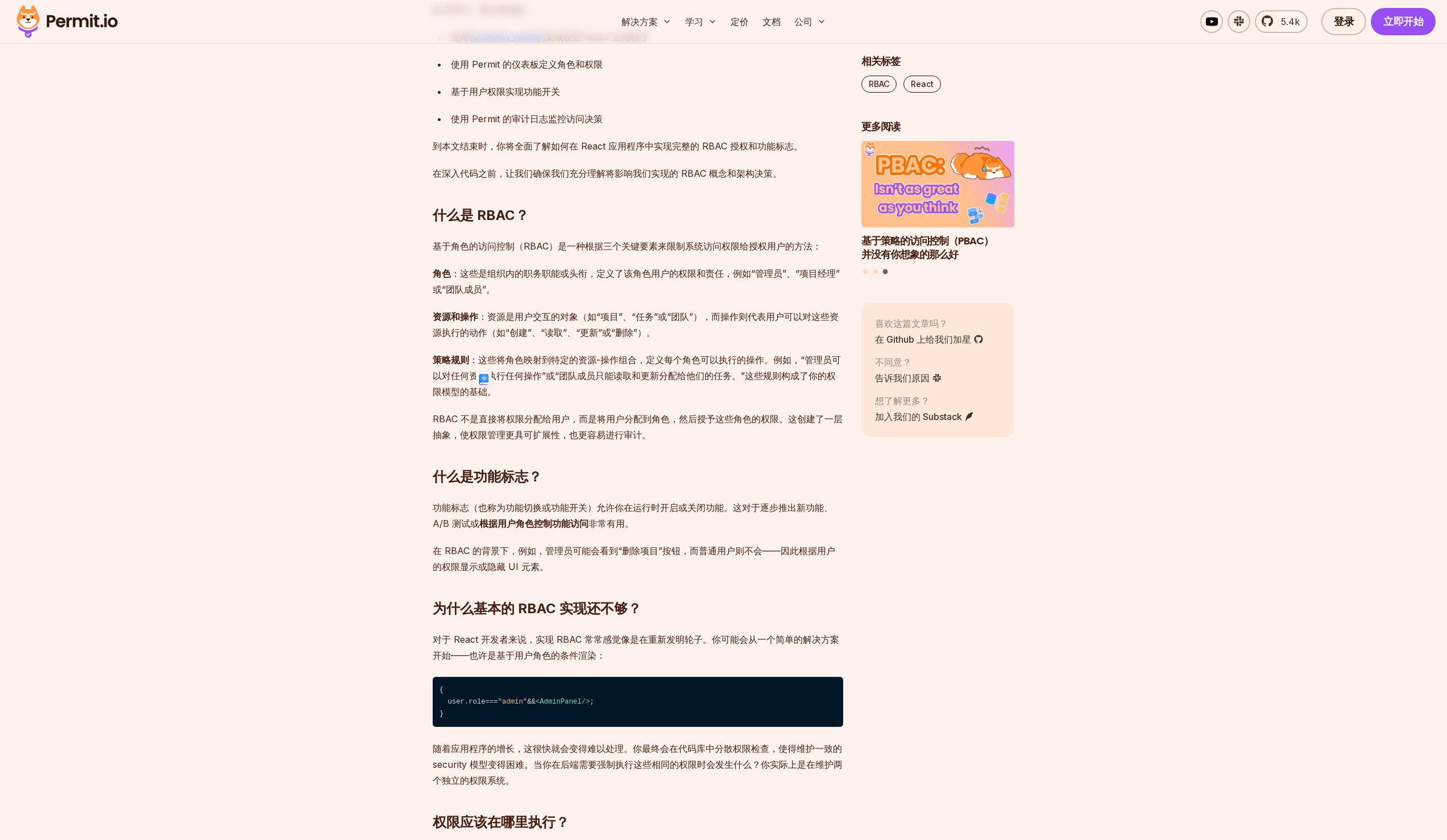
click at [535, 386] on p "策略规则 ：这些将角色映射到特定的资源-操作组合，定义每个角色可以执行的操作。例如，“管理员可以对任何资源执行任何操作”或“团队成员只能读取和更新分配给他们的…" at bounding box center [638, 376] width 411 height 48
click at [481, 363] on font "策略规则 ：这些将角色映射到特定的资源-操作组合，定义每个角色可以执行的操作。例如，“管理员可以对任何资源执行任何操作”或“团队成员只能读取和更新分配给他们的…" at bounding box center [637, 376] width 408 height 43
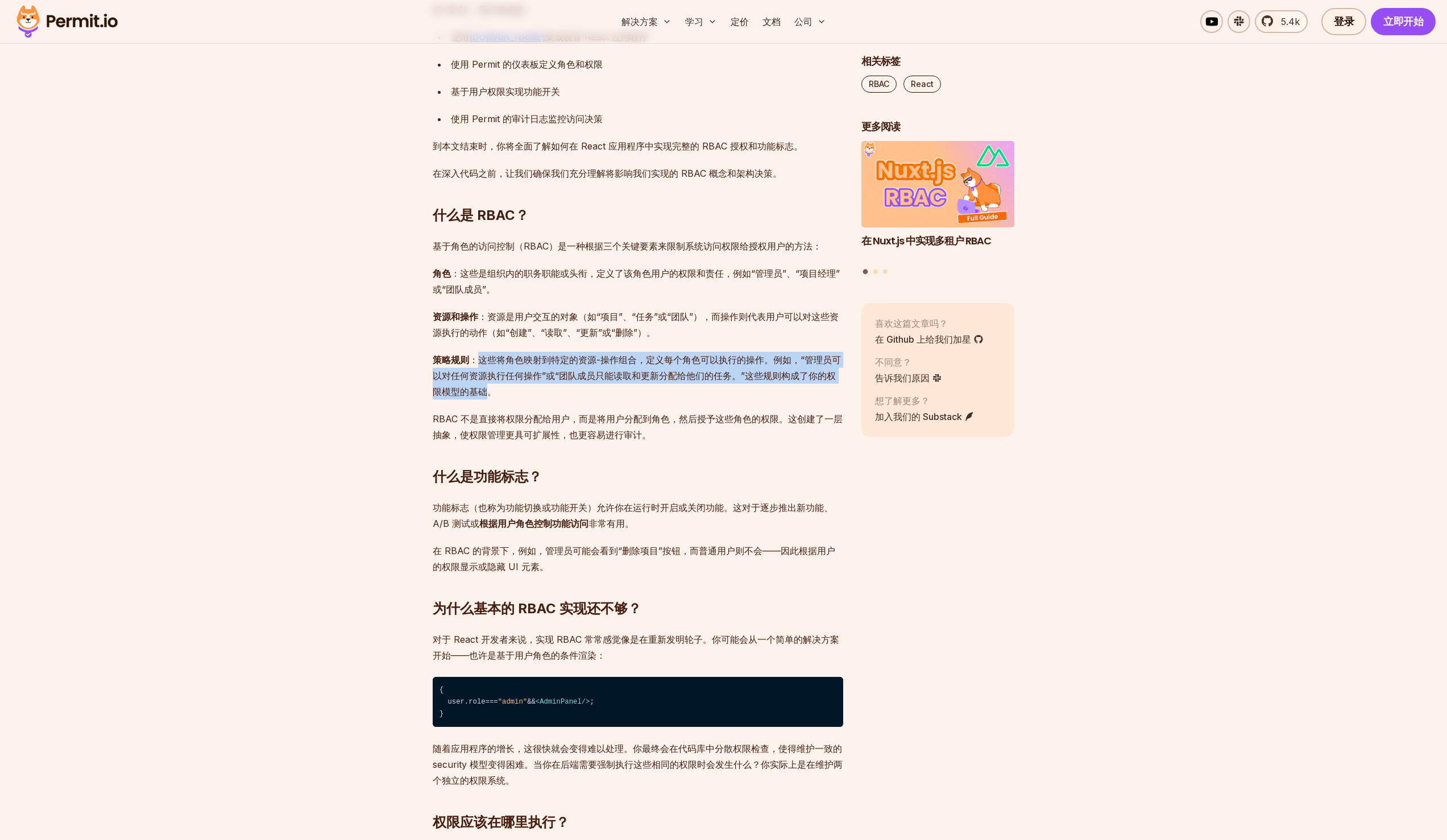
drag, startPoint x: 479, startPoint y: 360, endPoint x: 490, endPoint y: 390, distance: 32.0
click at [490, 390] on font "策略规则 ：这些将角色映射到特定的资源-操作组合，定义每个角色可以执行的操作。例如，“管理员可以对任何资源执行任何操作”或“团队成员只能读取和更新分配给他们的…" at bounding box center [637, 376] width 408 height 43
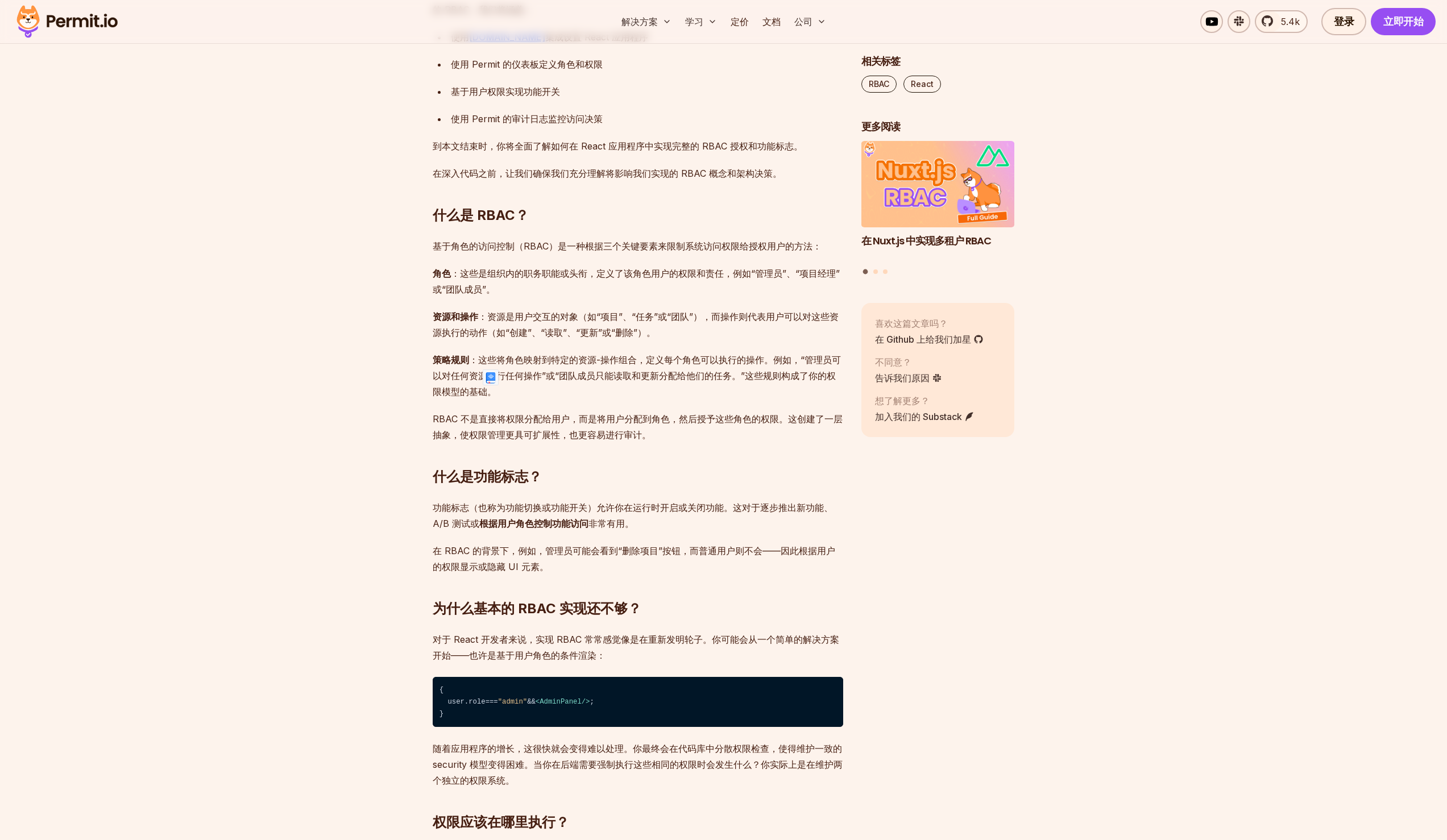
click at [577, 385] on p "策略规则 ：这些将角色映射到特定的资源-操作组合，定义每个角色可以执行的操作。例如，“管理员可以对任何资源执行任何操作”或“团队成员只能读取和更新分配给他们的…" at bounding box center [638, 376] width 411 height 48
click at [475, 354] on font "策略规则 ：这些将角色映射到特定的资源-操作组合，定义每个角色可以执行的操作。例如，“管理员可以对任何资源执行任何操作”或“团队成员只能读取和更新分配给他们的…" at bounding box center [637, 376] width 408 height 43
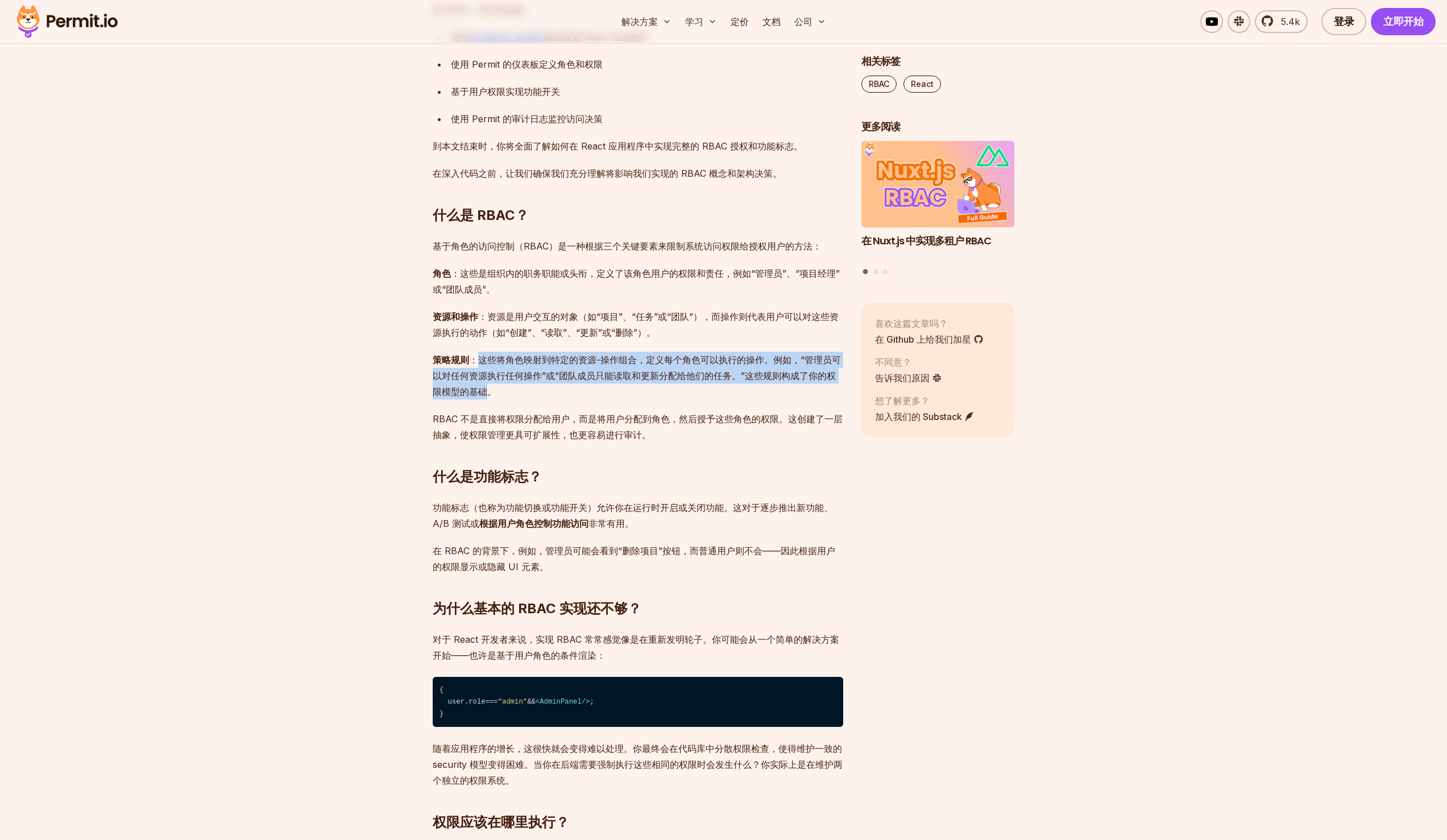
drag, startPoint x: 479, startPoint y: 360, endPoint x: 488, endPoint y: 393, distance: 34.2
click at [488, 393] on font "策略规则 ：这些将角色映射到特定的资源-操作组合，定义每个角色可以执行的操作。例如，“管理员可以对任何资源执行任何操作”或“团队成员只能读取和更新分配给他们的…" at bounding box center [637, 376] width 408 height 43
click at [527, 378] on font "策略规则 ：这些将角色映射到特定的资源-操作组合，定义每个角色可以执行的操作。例如，“管理员可以对任何资源执行任何操作”或“团队成员只能读取和更新分配给他们的…" at bounding box center [637, 376] width 408 height 43
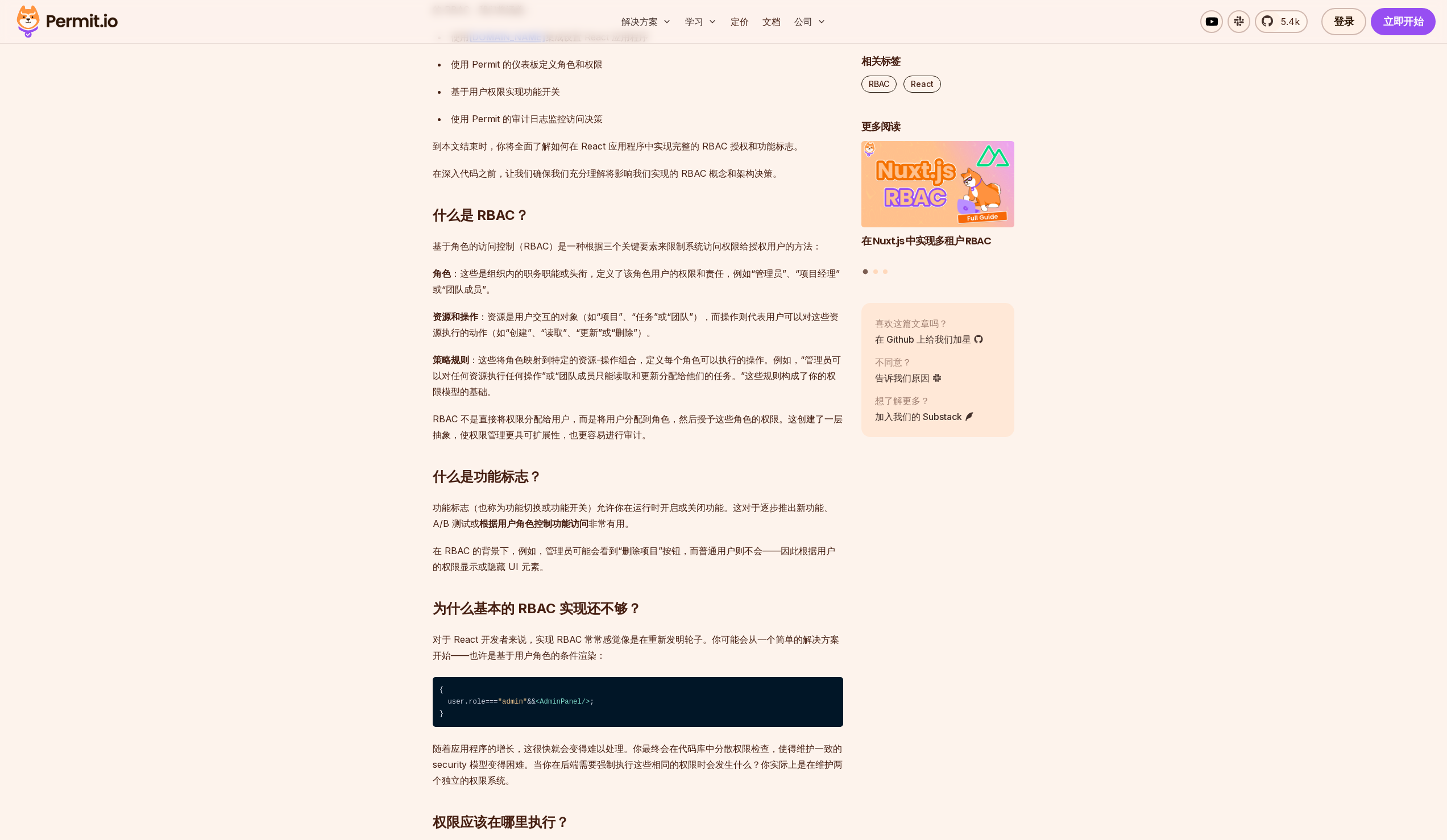
click at [488, 362] on font "策略规则 ：这些将角色映射到特定的资源-操作组合，定义每个角色可以执行的操作。例如，“管理员可以对任何资源执行任何操作”或“团队成员只能读取和更新分配给他们的…" at bounding box center [637, 376] width 408 height 43
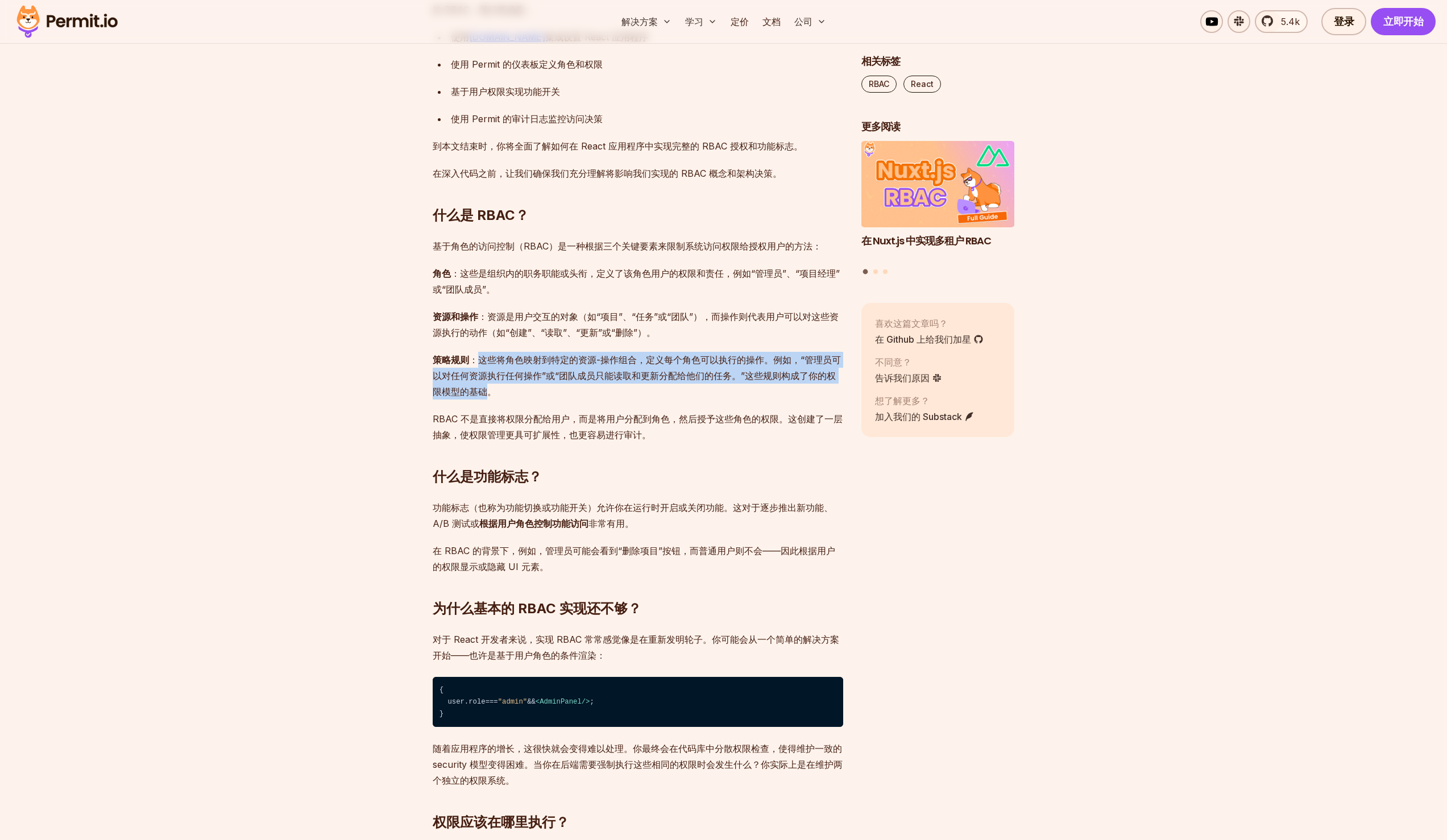
drag, startPoint x: 481, startPoint y: 362, endPoint x: 488, endPoint y: 391, distance: 29.8
click at [488, 392] on font "策略规则 ：这些将角色映射到特定的资源-操作组合，定义每个角色可以执行的操作。例如，“管理员可以对任何资源执行任何操作”或“团队成员只能读取和更新分配给他们的…" at bounding box center [637, 376] width 408 height 43
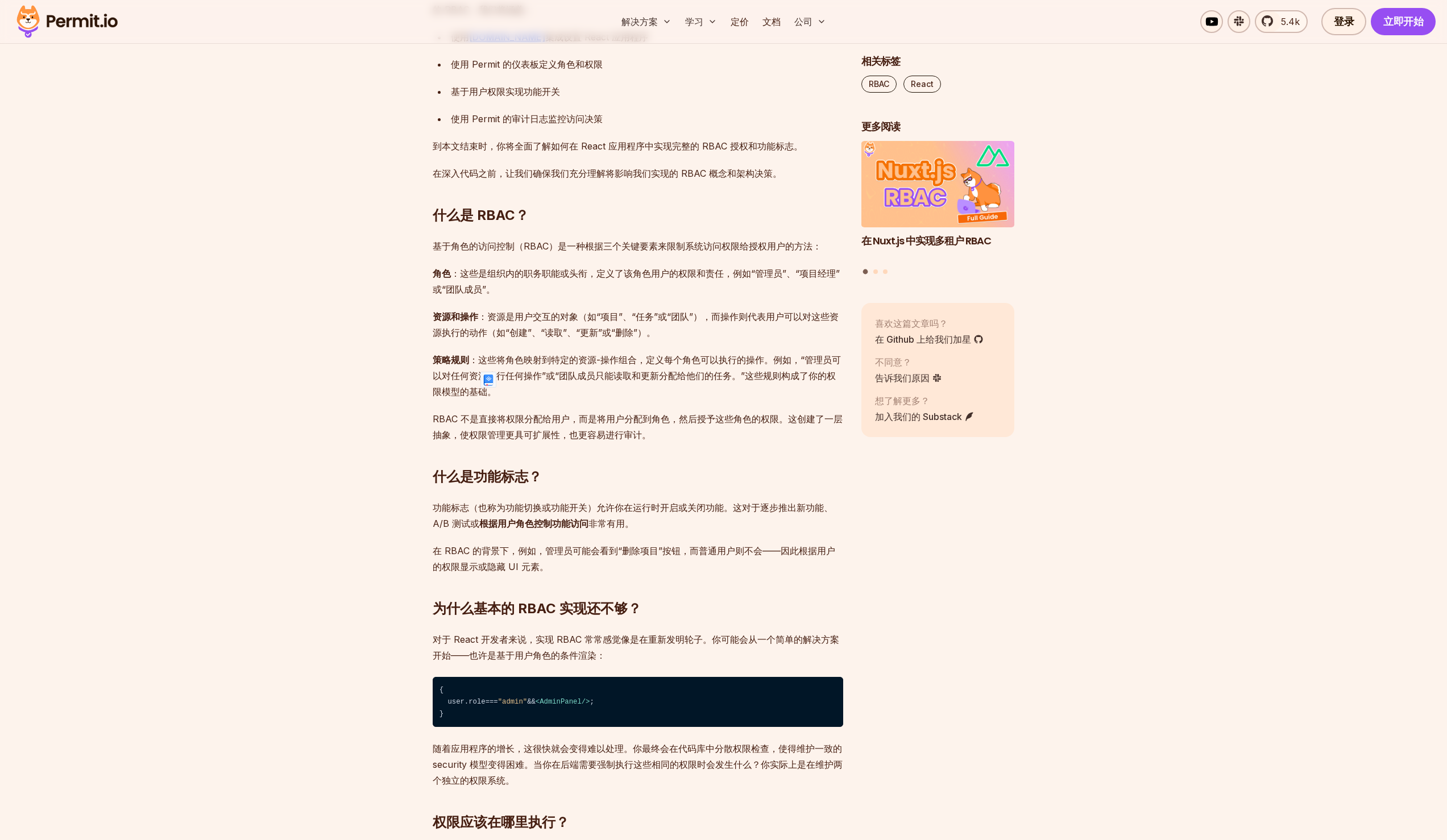
drag, startPoint x: 536, startPoint y: 382, endPoint x: 500, endPoint y: 371, distance: 37.6
click at [535, 382] on p "策略规则 ：这些将角色映射到特定的资源-操作组合，定义每个角色可以执行的操作。例如，“管理员可以对任何资源执行任何操作”或“团队成员只能读取和更新分配给他们的…" at bounding box center [638, 376] width 411 height 48
click at [491, 364] on font "策略规则 ：这些将角色映射到特定的资源-操作组合，定义每个角色可以执行的操作。例如，“管理员可以对任何资源执行任何操作”或“团队成员只能读取和更新分配给他们的…" at bounding box center [637, 376] width 408 height 43
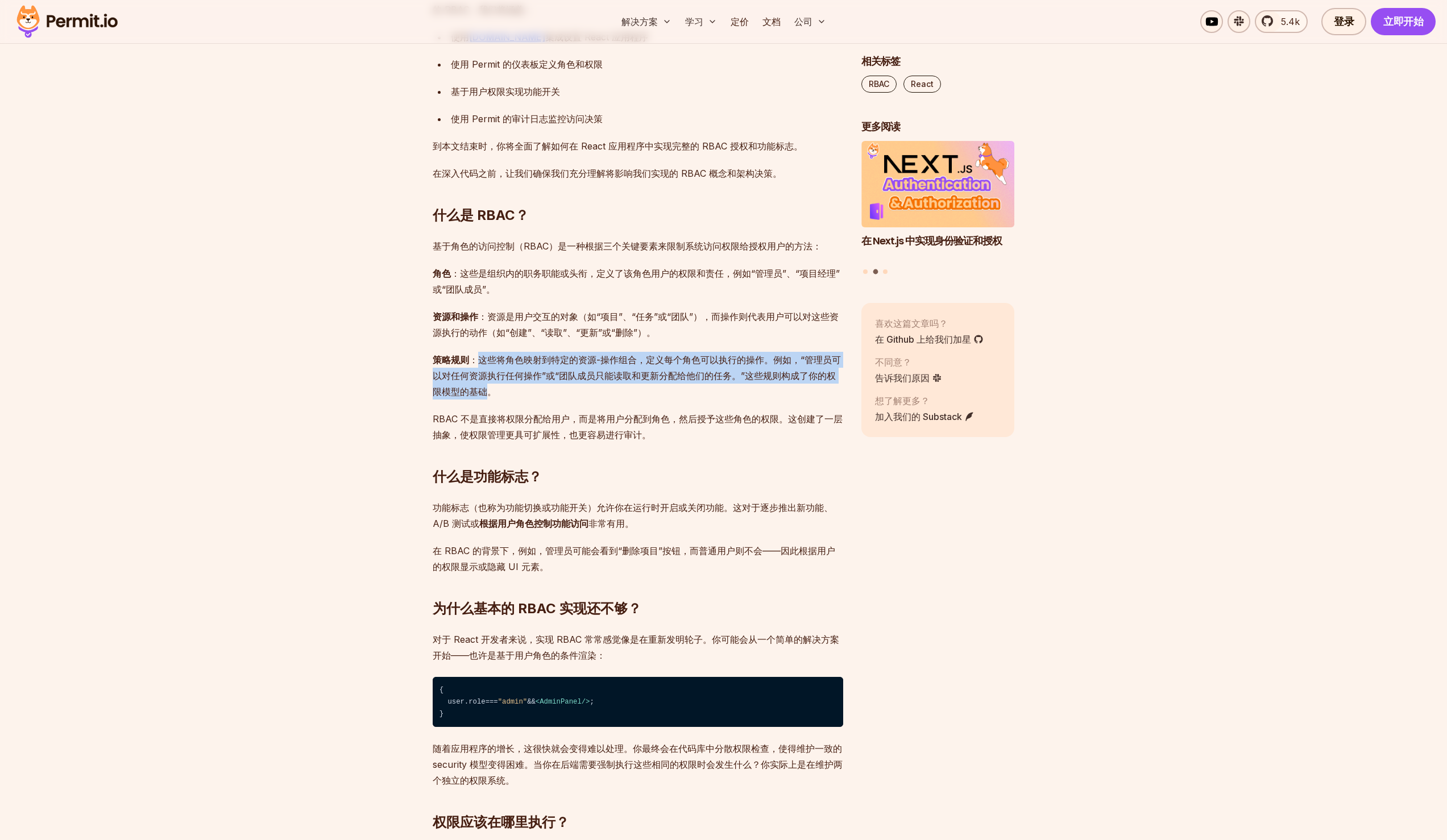
drag, startPoint x: 480, startPoint y: 361, endPoint x: 486, endPoint y: 389, distance: 28.6
click at [486, 389] on font "策略规则 ：这些将角色映射到特定的资源-操作组合，定义每个角色可以执行的操作。例如，“管理员可以对任何资源执行任何操作”或“团队成员只能读取和更新分配给他们的…" at bounding box center [637, 376] width 408 height 43
click at [491, 364] on font "策略规则 ：这些将角色映射到特定的资源-操作组合，定义每个角色可以执行的操作。例如，“管理员可以对任何资源执行任何操作”或“团队成员只能读取和更新分配给他们的…" at bounding box center [637, 376] width 408 height 43
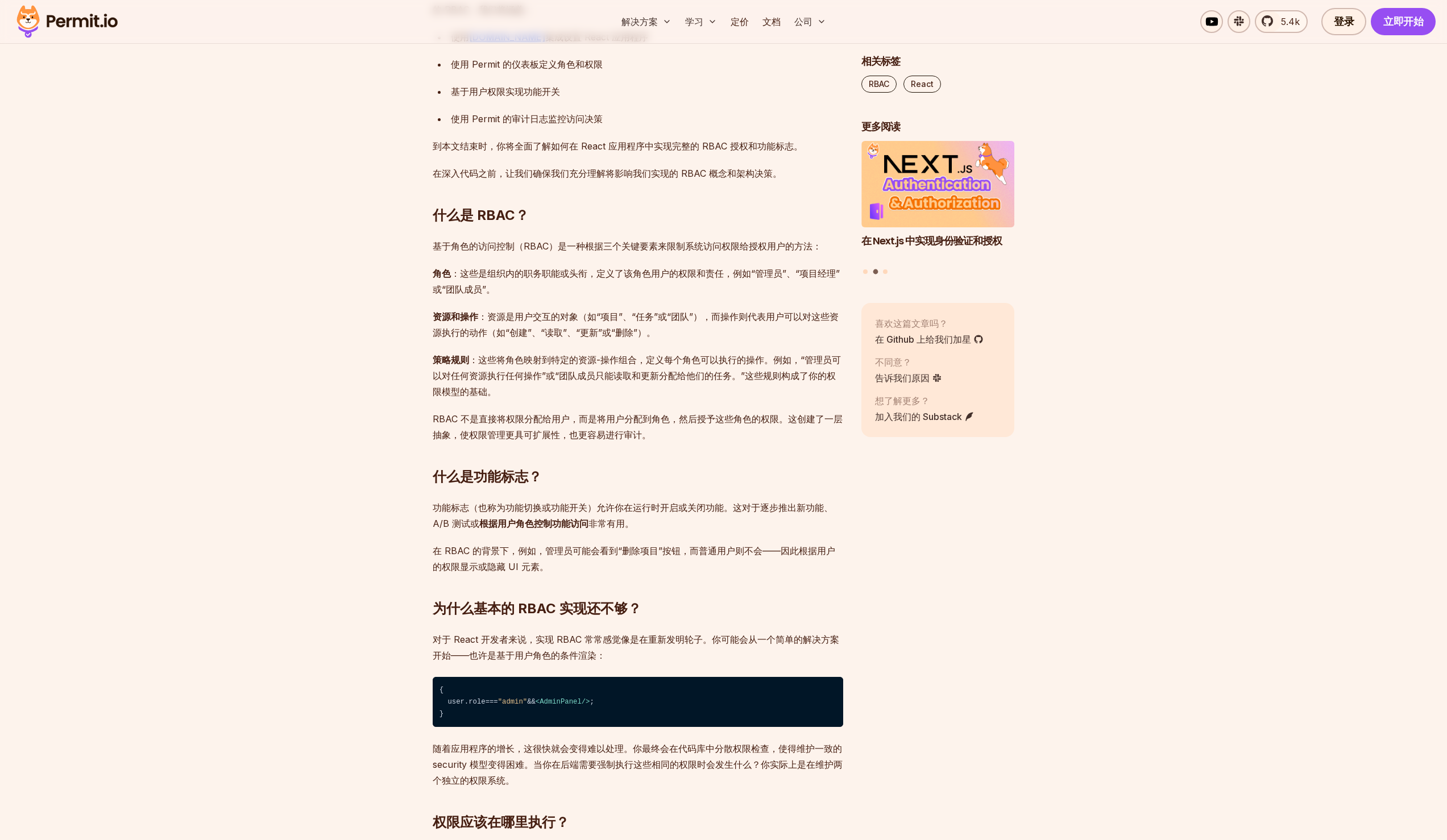
click at [485, 360] on font "策略规则 ：这些将角色映射到特定的资源-操作组合，定义每个角色可以执行的操作。例如，“管理员可以对任何资源执行任何操作”或“团队成员只能读取和更新分配给他们的…" at bounding box center [637, 376] width 408 height 43
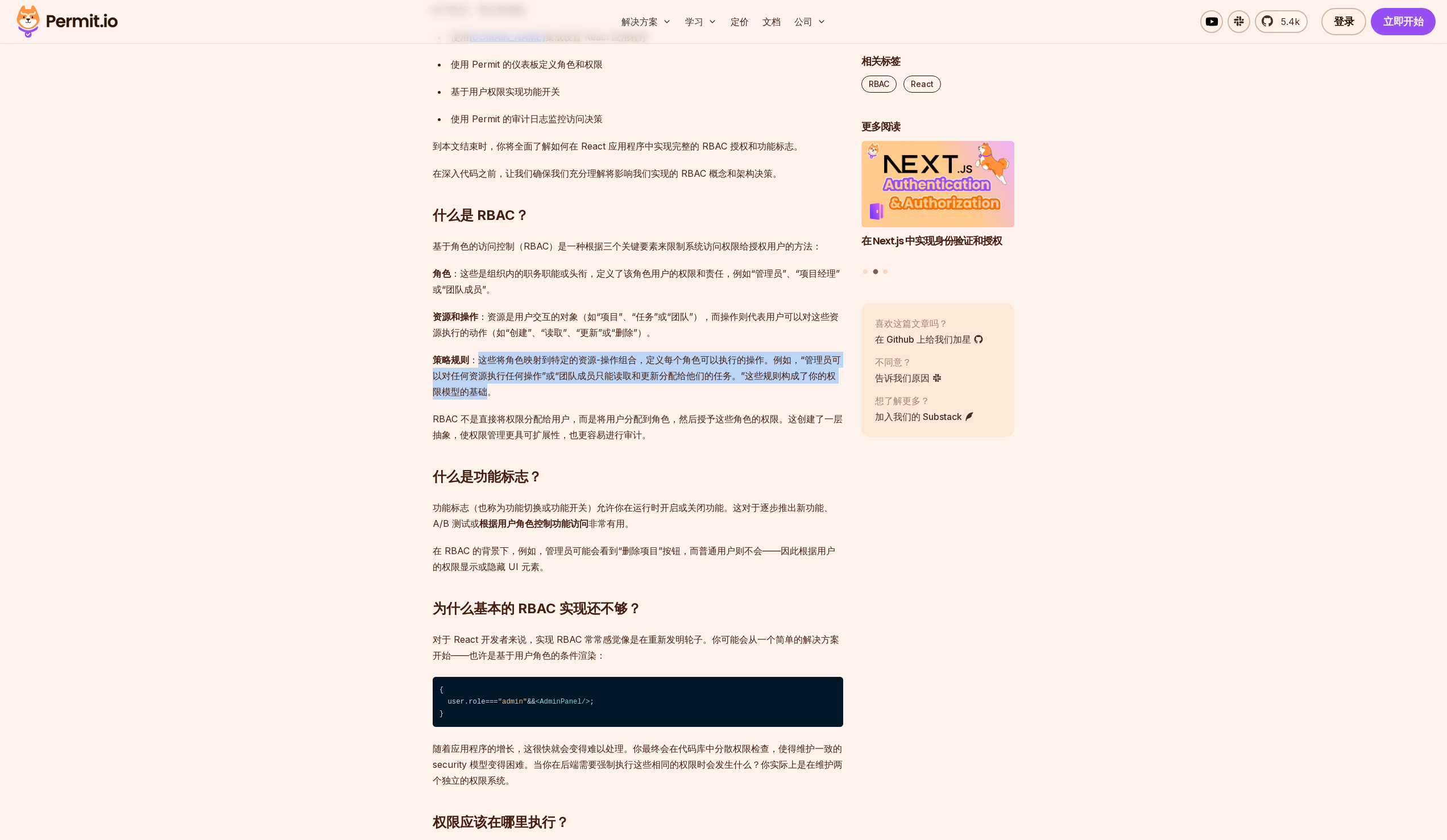
drag, startPoint x: 479, startPoint y: 357, endPoint x: 487, endPoint y: 387, distance: 31.0
click at [487, 387] on font "策略规则 ：这些将角色映射到特定的资源-操作组合，定义每个角色可以执行的操作。例如，“管理员可以对任何资源执行任何操作”或“团队成员只能读取和更新分配给他们的…" at bounding box center [637, 376] width 408 height 43
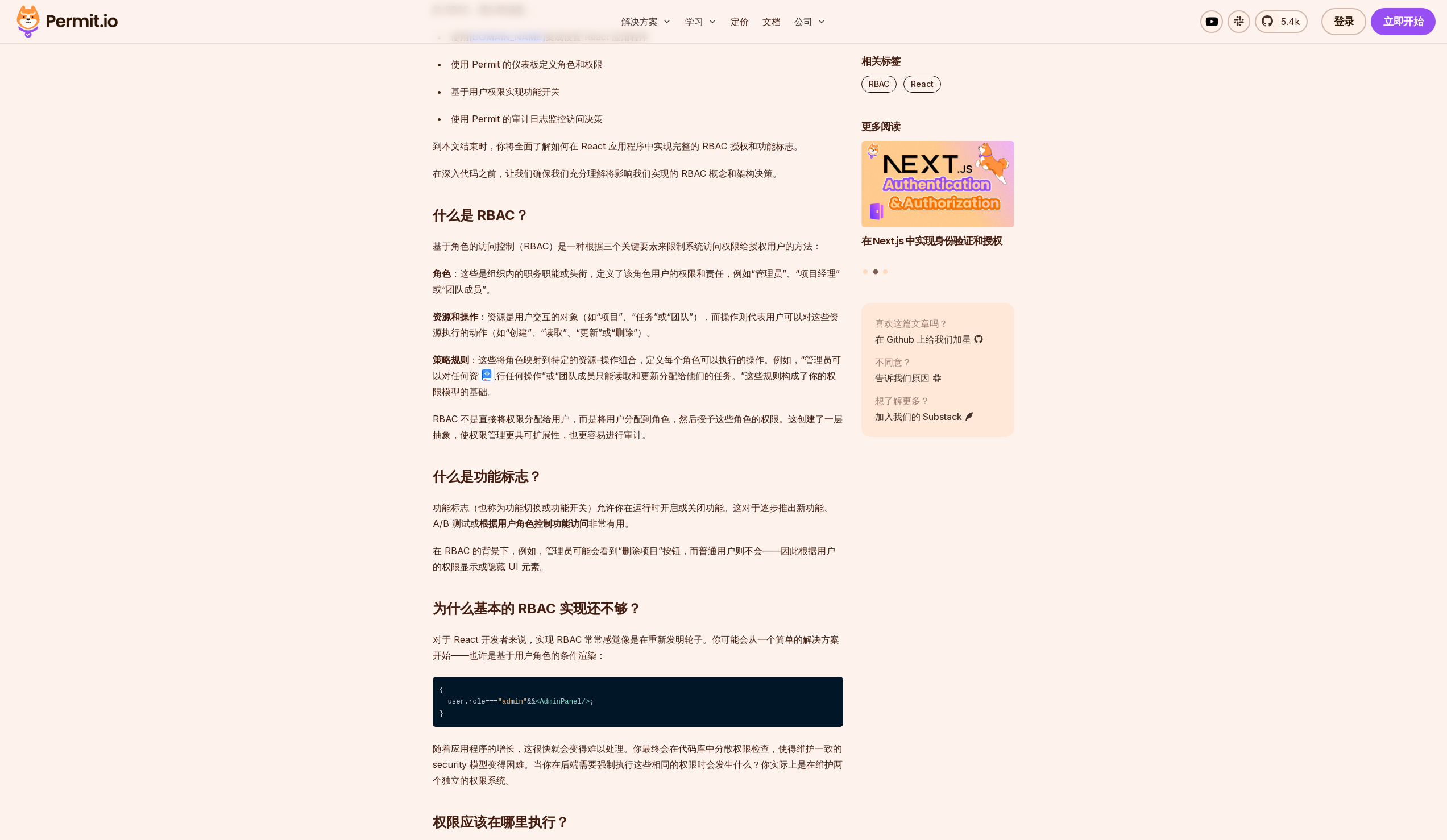
click at [566, 372] on font "策略规则 ：这些将角色映射到特定的资源-操作组合，定义每个角色可以执行的操作。例如，“管理员可以对任何资源执行任何操作”或“团队成员只能读取和更新分配给他们的…" at bounding box center [637, 376] width 408 height 43
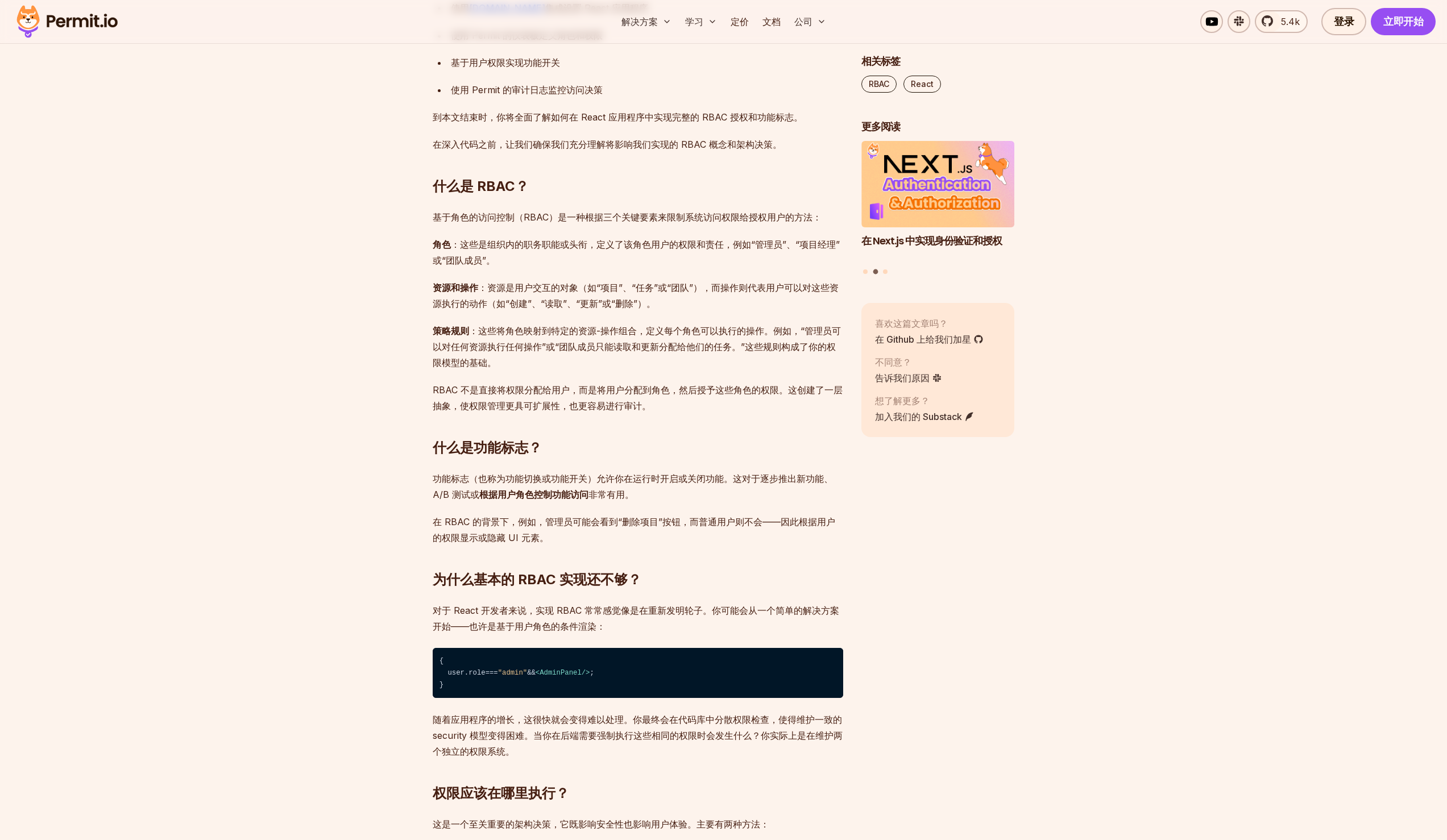
scroll to position [830, 0]
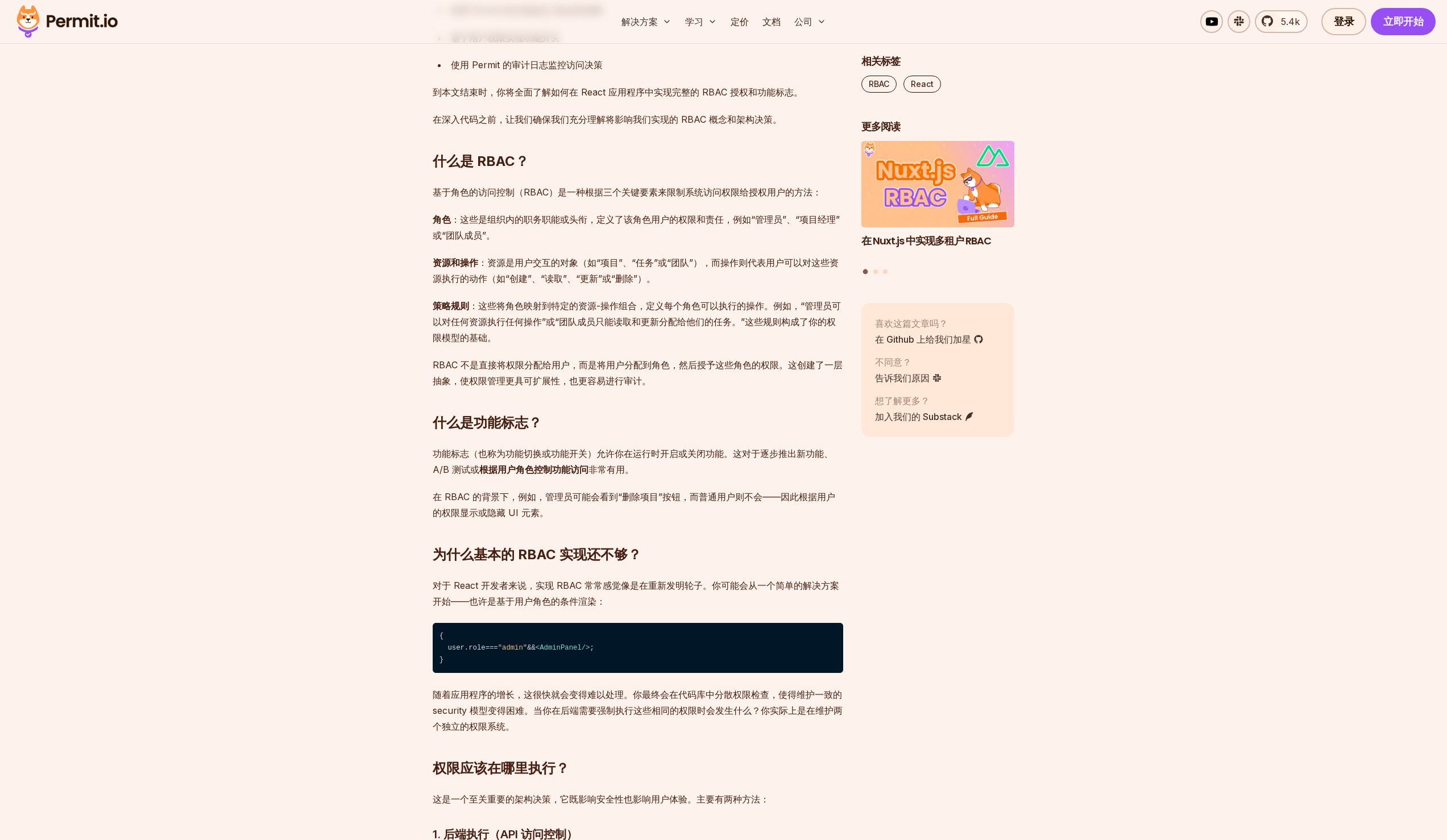
click at [614, 468] on font "功能标志（也称为功能切换或功能开关）允许你在运行时开启或关闭功能。这对于逐步推出新功能、A/B 测试或 根据用户角色控制功能访问 非常有用。" at bounding box center [633, 461] width 400 height 27
drag, startPoint x: 435, startPoint y: 452, endPoint x: 646, endPoint y: 461, distance: 211.2
click at [646, 461] on p "功能标志（也称为功能切换或功能开关）允许你在运行时开启或关闭功能。这对于逐步推出新功能、A/B 测试或 根据用户角色控制功能访问 非常有用。" at bounding box center [638, 461] width 411 height 32
click at [657, 468] on p "功能标志（也称为功能切换或功能开关）允许你在运行时开启或关闭功能。这对于逐步推出新功能、A/B 测试或 根据用户角色控制功能访问 非常有用。" at bounding box center [638, 461] width 411 height 32
click at [691, 468] on p "功能标志（也称为功能切换或功能开关）允许你在运行时开启或关闭功能。这对于逐步推出新功能、A/B 测试或 根据用户角色控制功能访问 非常有用。" at bounding box center [638, 461] width 411 height 32
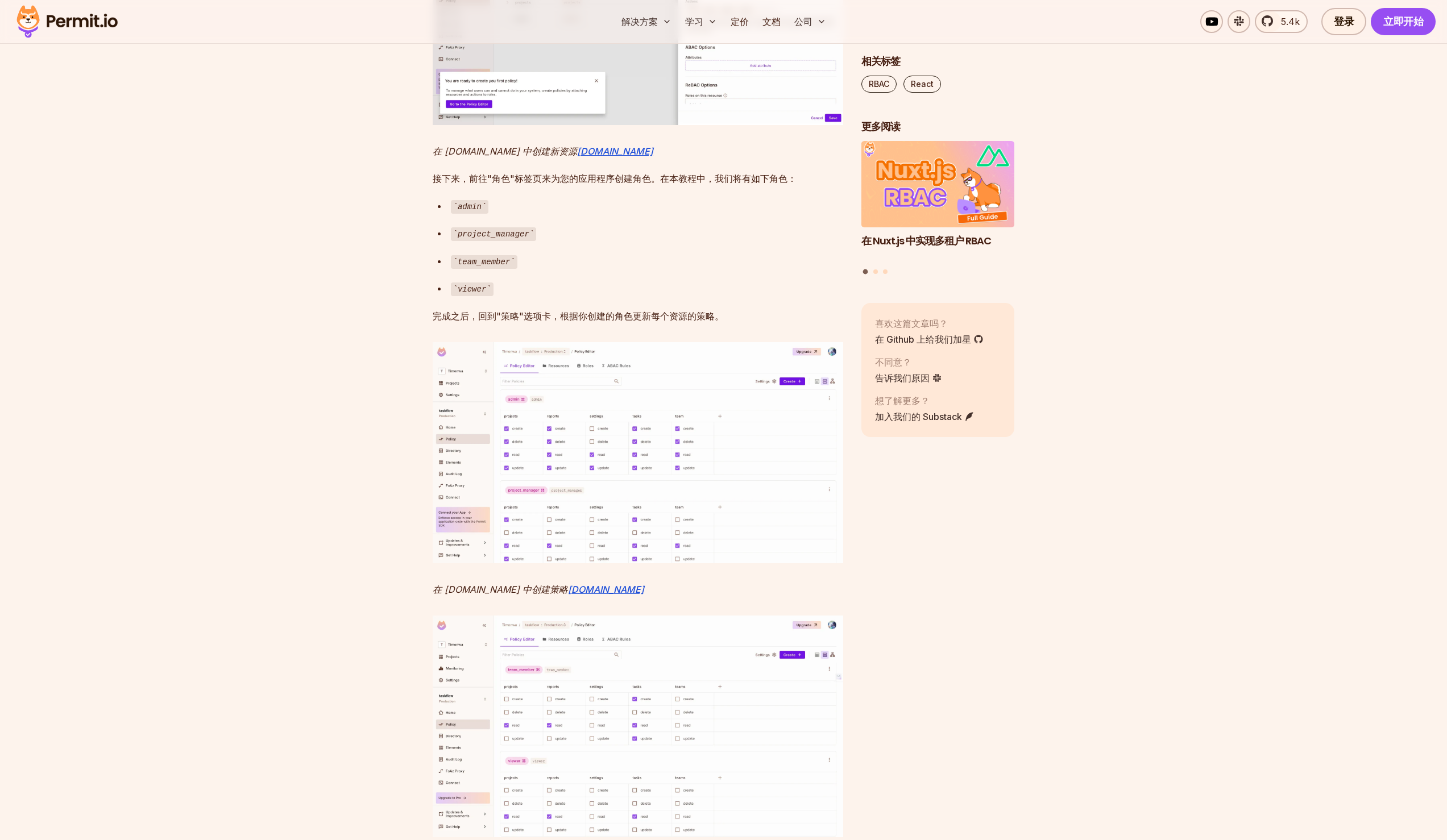
scroll to position [4420, 0]
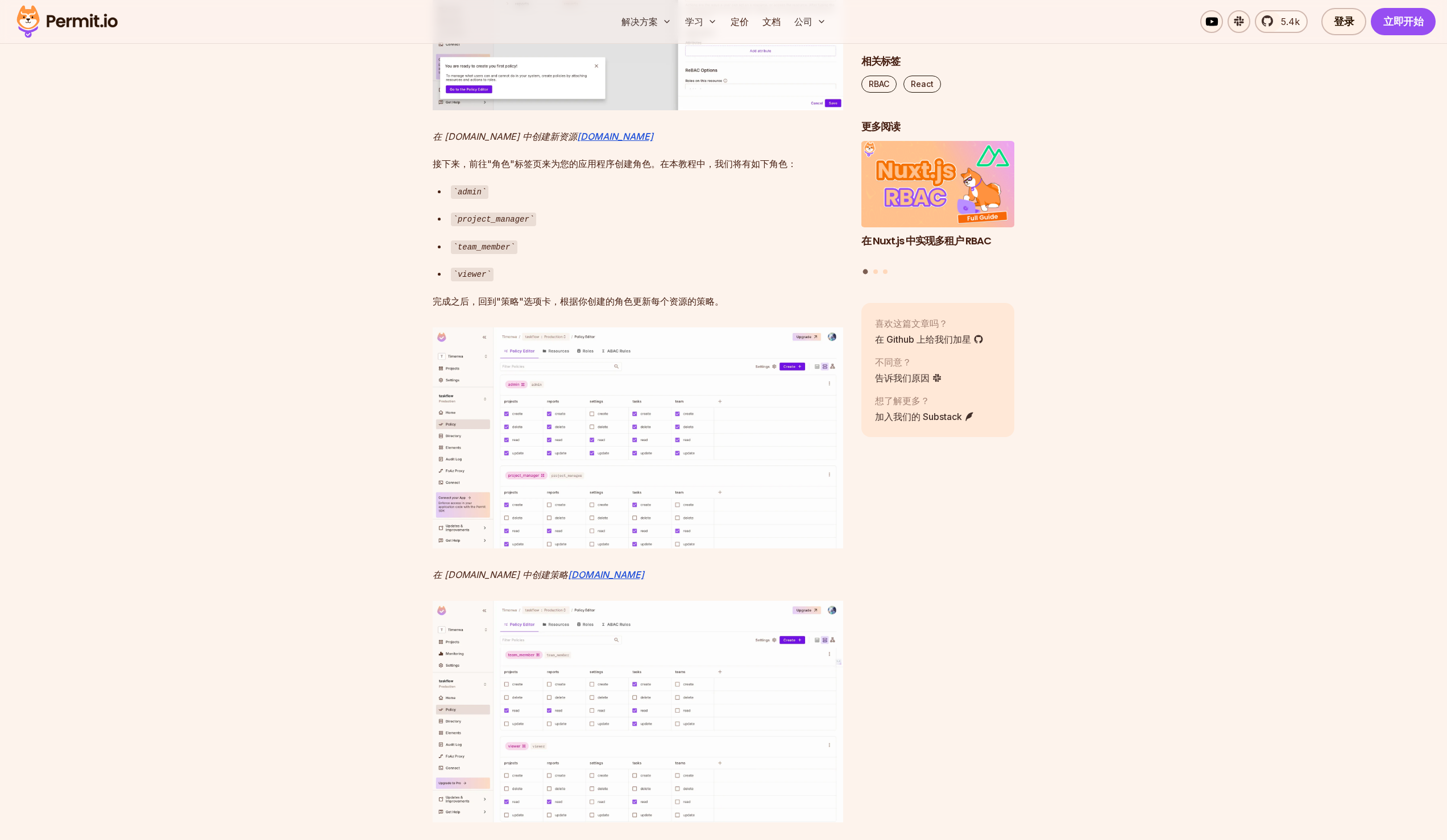
click at [730, 549] on img at bounding box center [638, 438] width 411 height 221
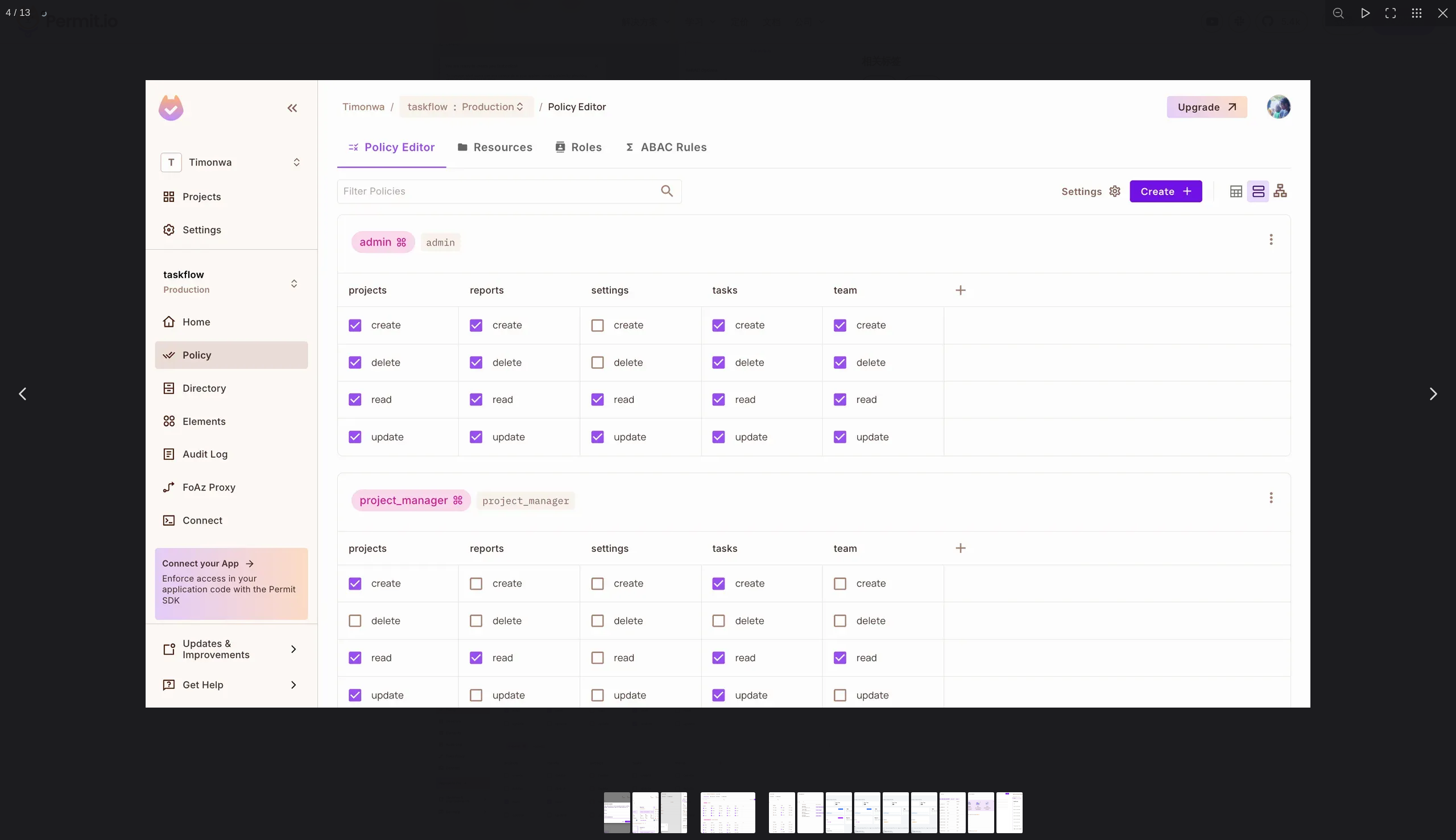
click at [757, 562] on img "You can close this modal content with the ESC key" at bounding box center [727, 394] width 1164 height 628
drag, startPoint x: 1447, startPoint y: 9, endPoint x: 1372, endPoint y: 58, distance: 89.6
click at [1447, 9] on button "You can close this modal content with the ESC key" at bounding box center [1443, 13] width 26 height 26
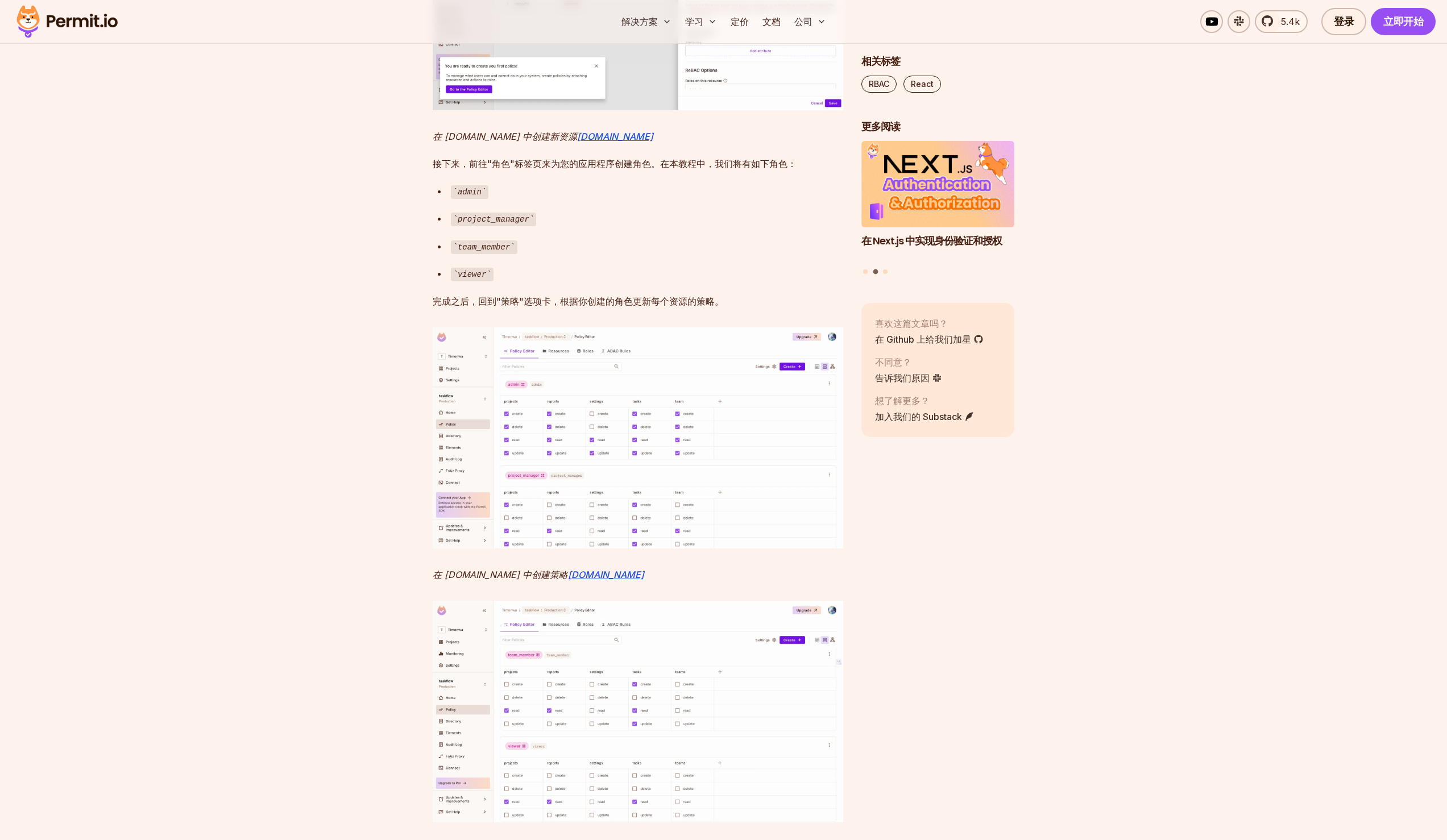
scroll to position [4427, 0]
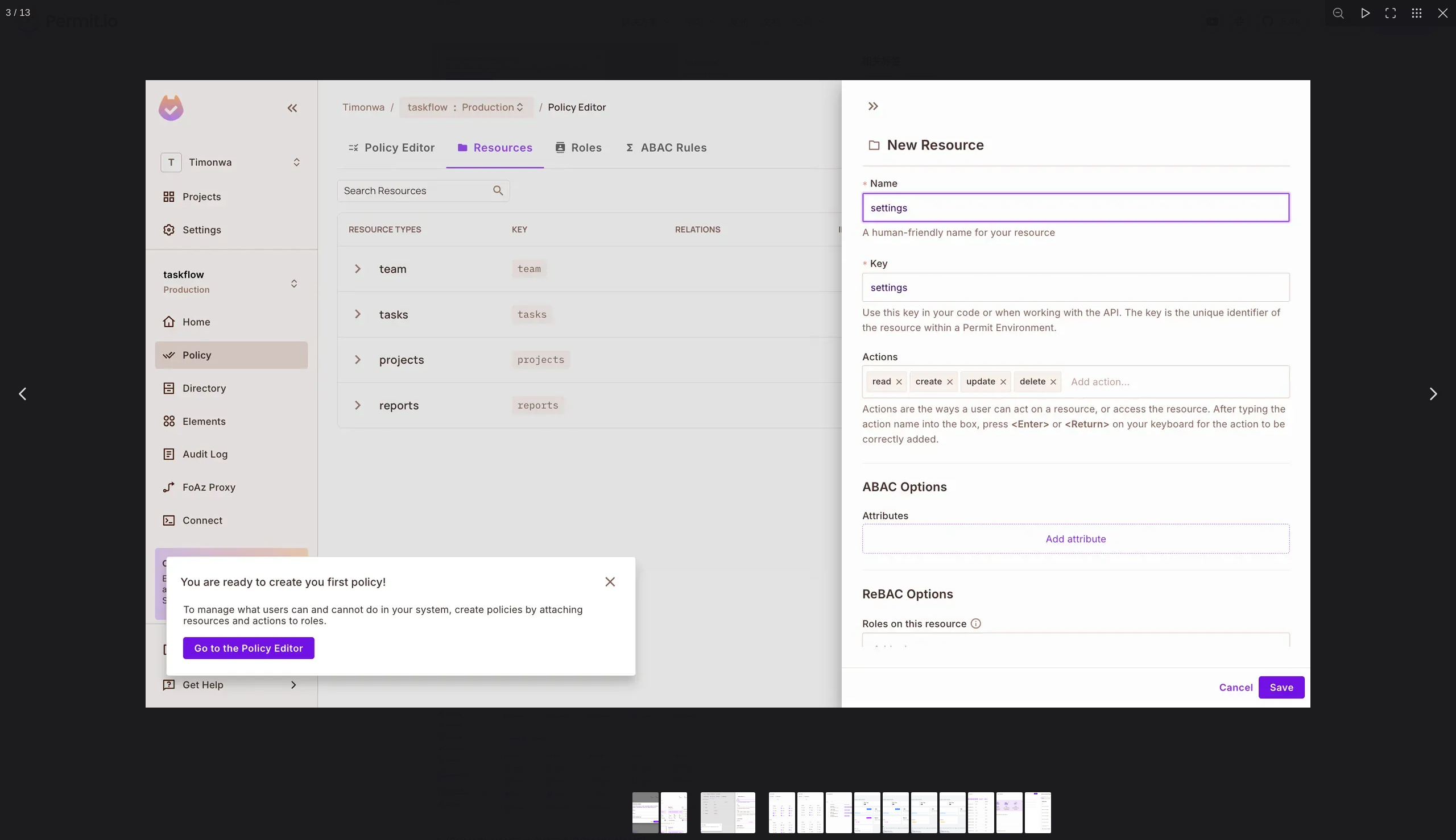
click at [1384, 94] on div "You can close this modal content with the ESC key" at bounding box center [728, 394] width 1456 height 788
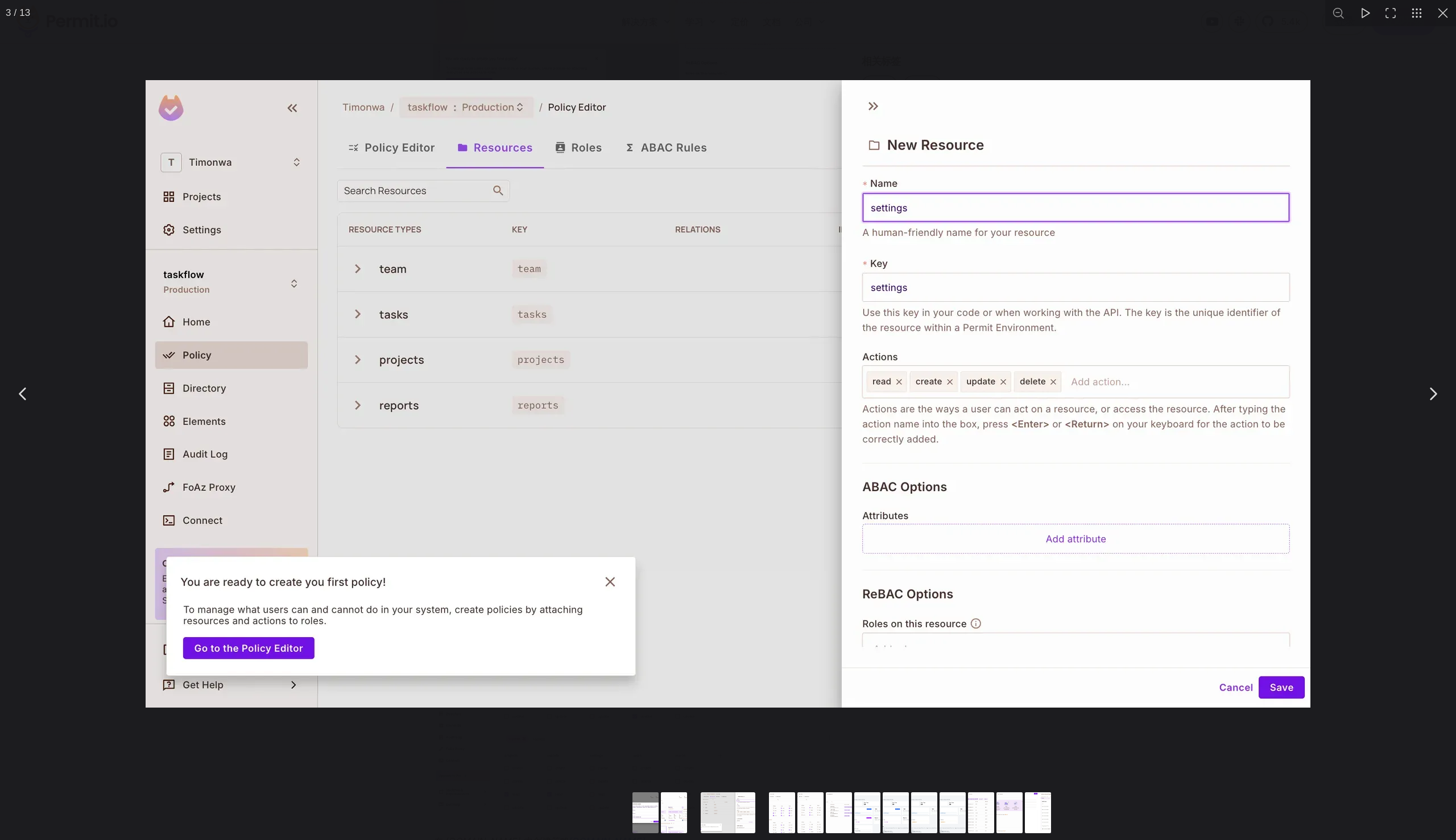
click at [1363, 94] on div "You can close this modal content with the ESC key" at bounding box center [728, 394] width 1456 height 788
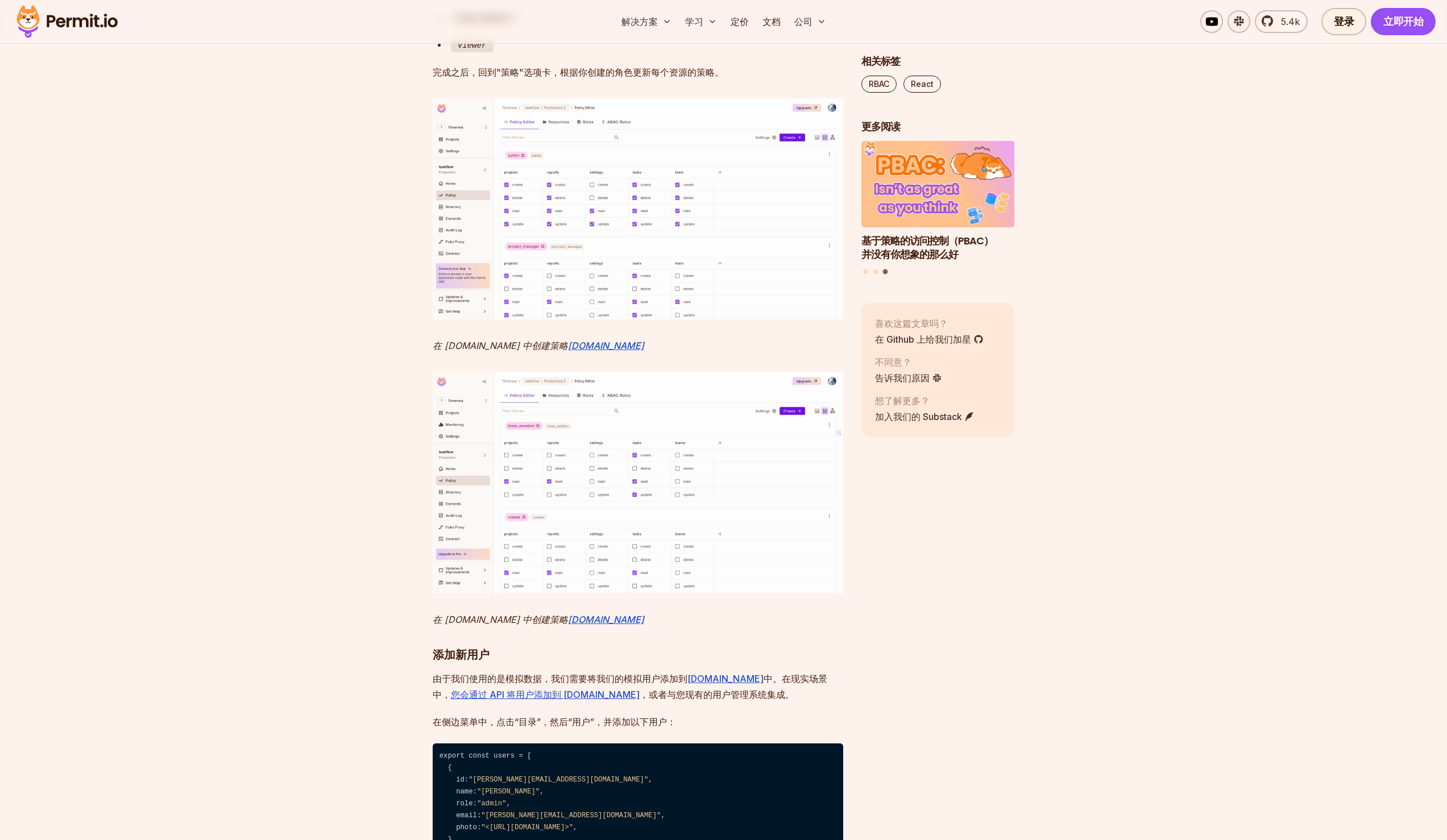
scroll to position [4949, 0]
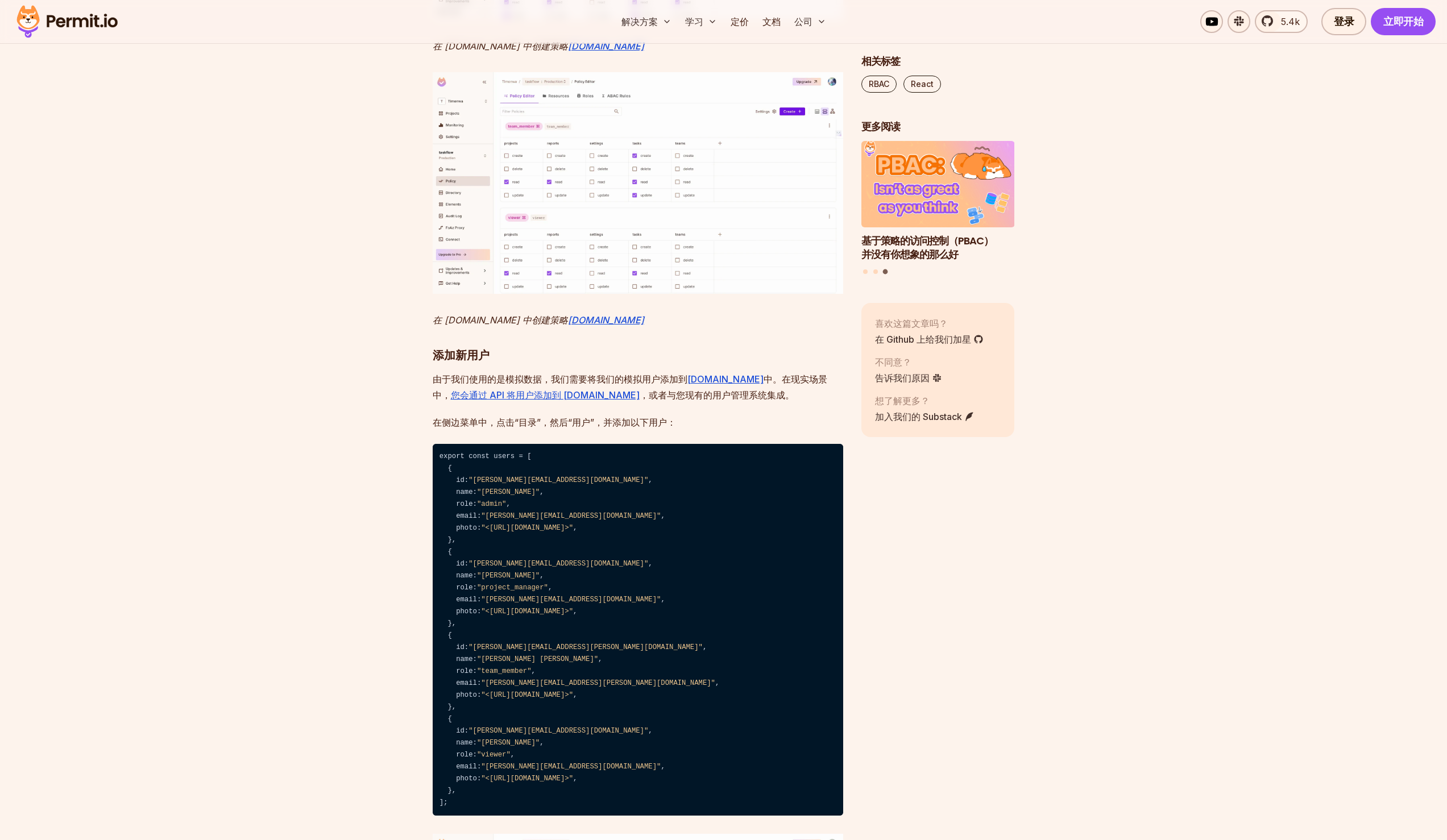
click at [744, 293] on img at bounding box center [638, 183] width 411 height 221
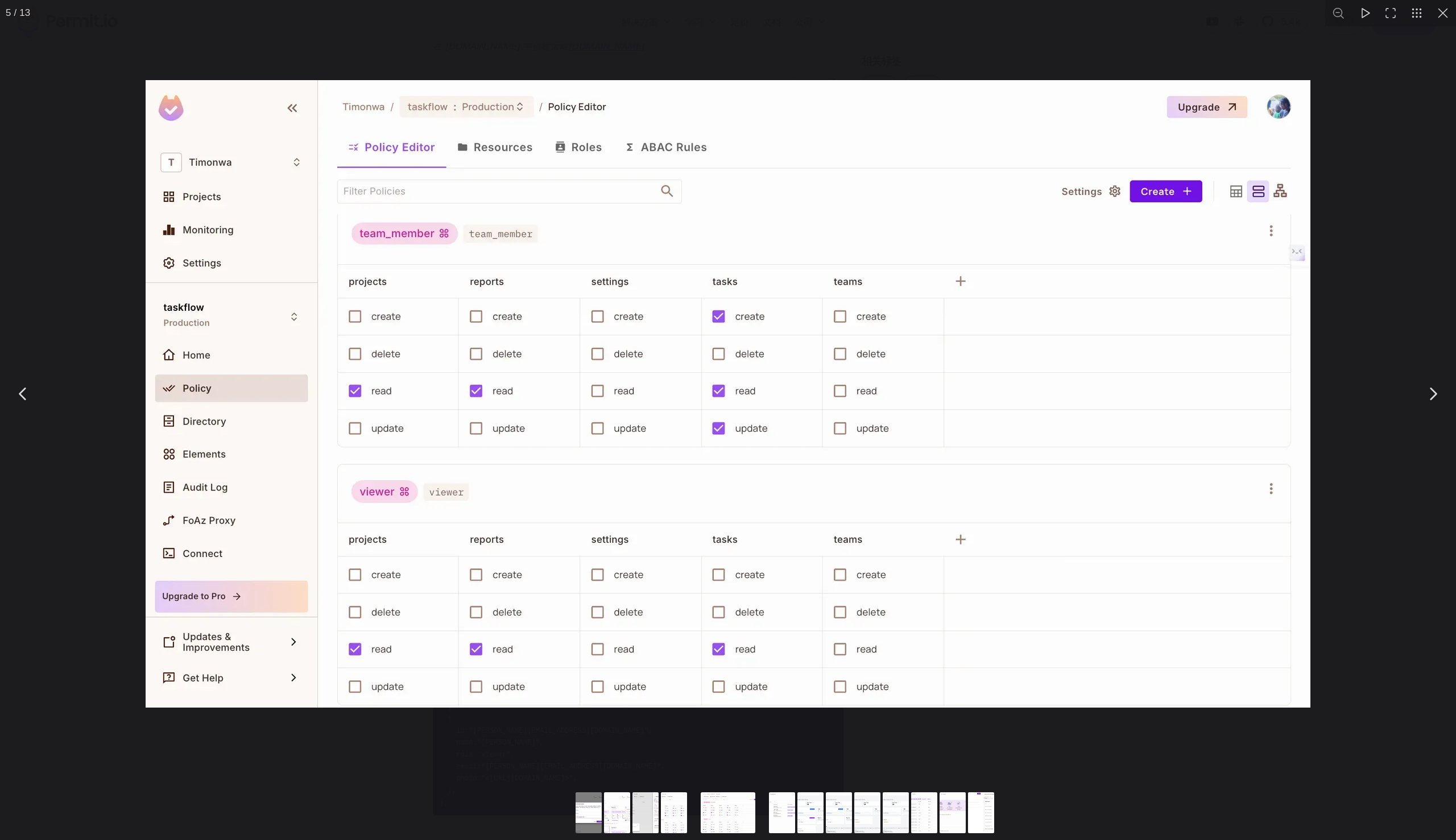
click at [721, 358] on img "You can close this modal content with the ESC key" at bounding box center [727, 394] width 1164 height 628
click at [1447, 15] on button "You can close this modal content with the ESC key" at bounding box center [1443, 13] width 26 height 26
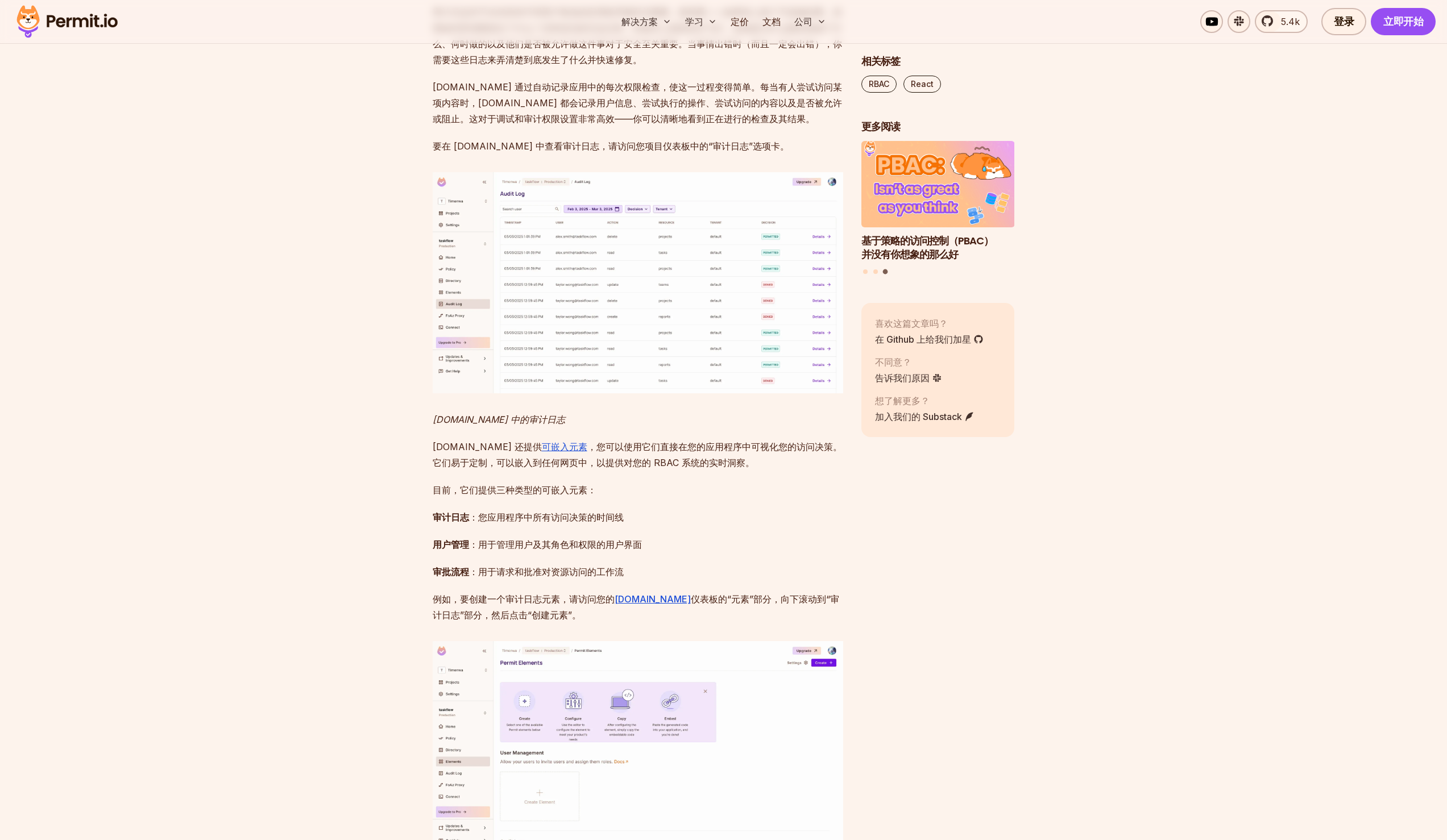
scroll to position [10377, 0]
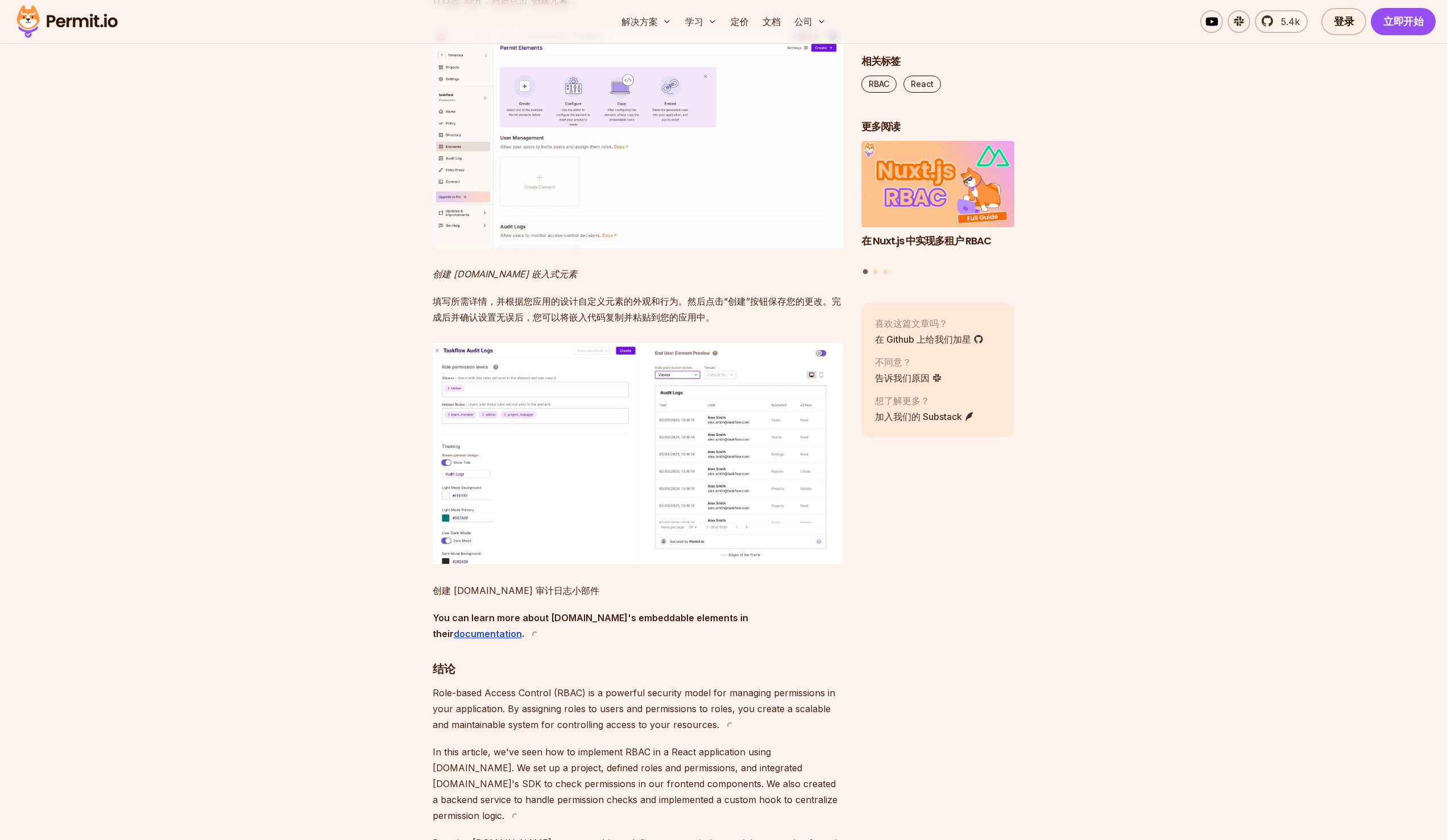
scroll to position [10880, 0]
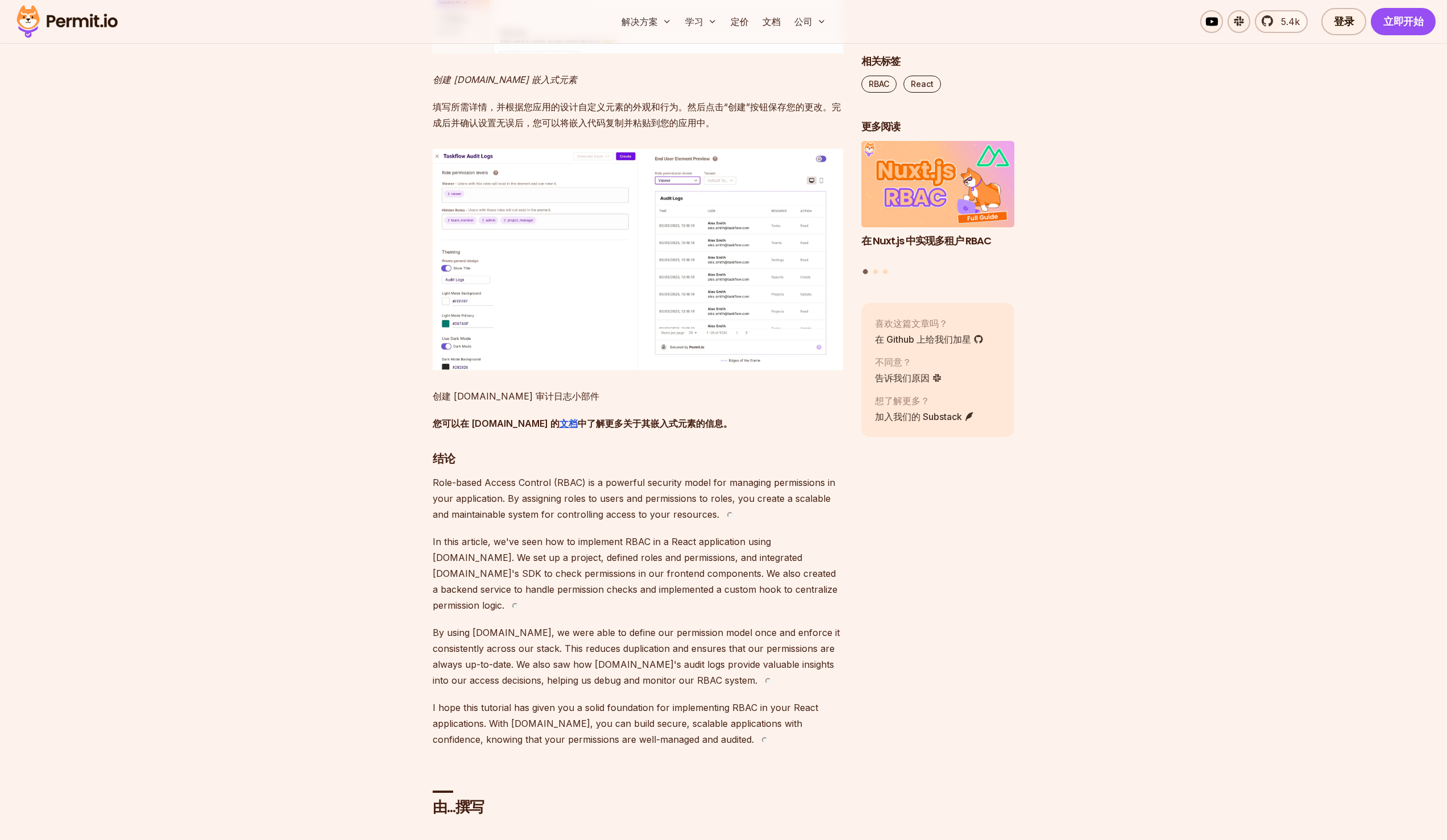
drag, startPoint x: 493, startPoint y: 483, endPoint x: 726, endPoint y: 467, distance: 233.5
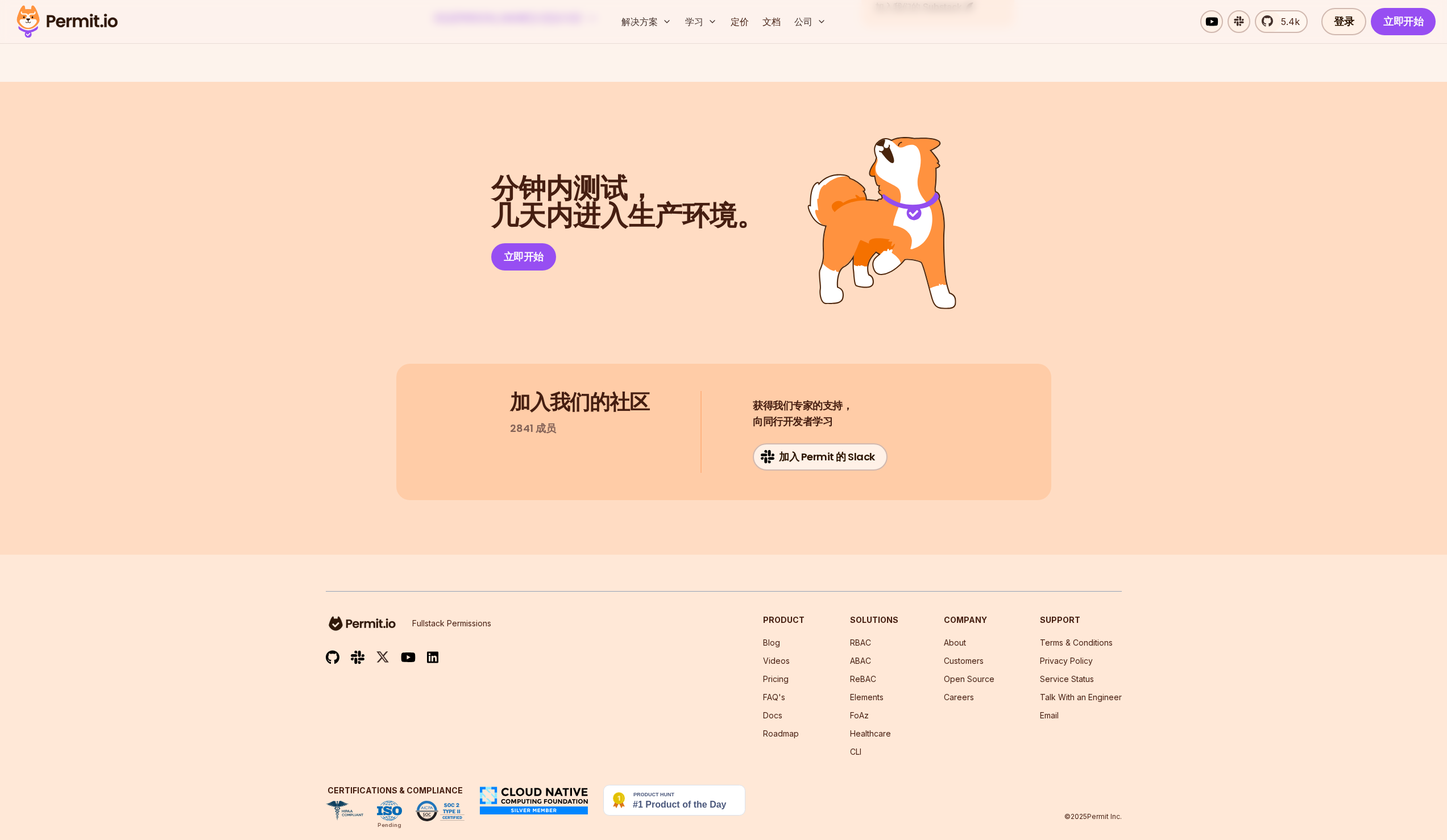
scroll to position [11284, 0]
